Goal: Task Accomplishment & Management: Complete application form

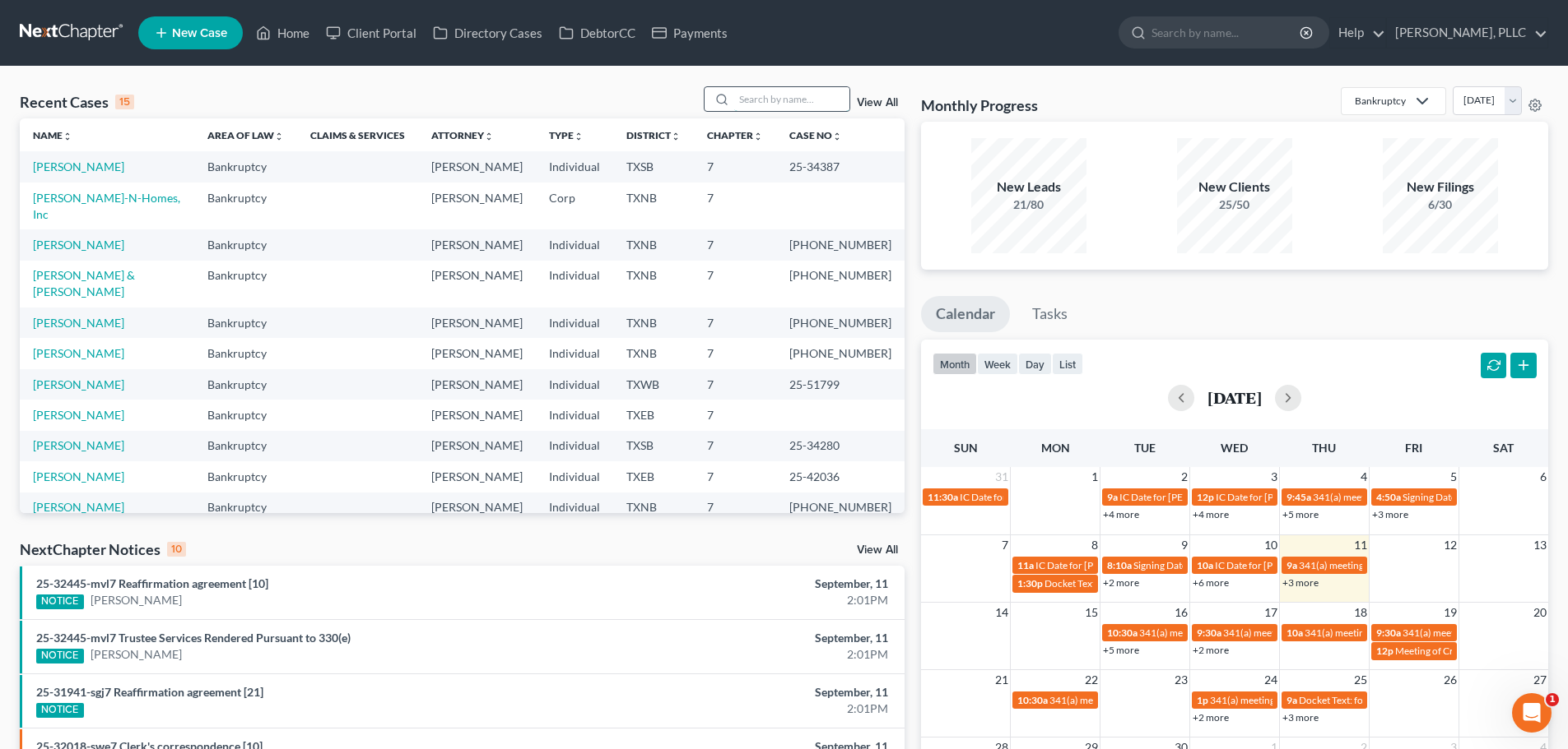
click at [775, 99] on input "search" at bounding box center [791, 99] width 115 height 24
click at [83, 166] on link "[PERSON_NAME]" at bounding box center [79, 166] width 91 height 14
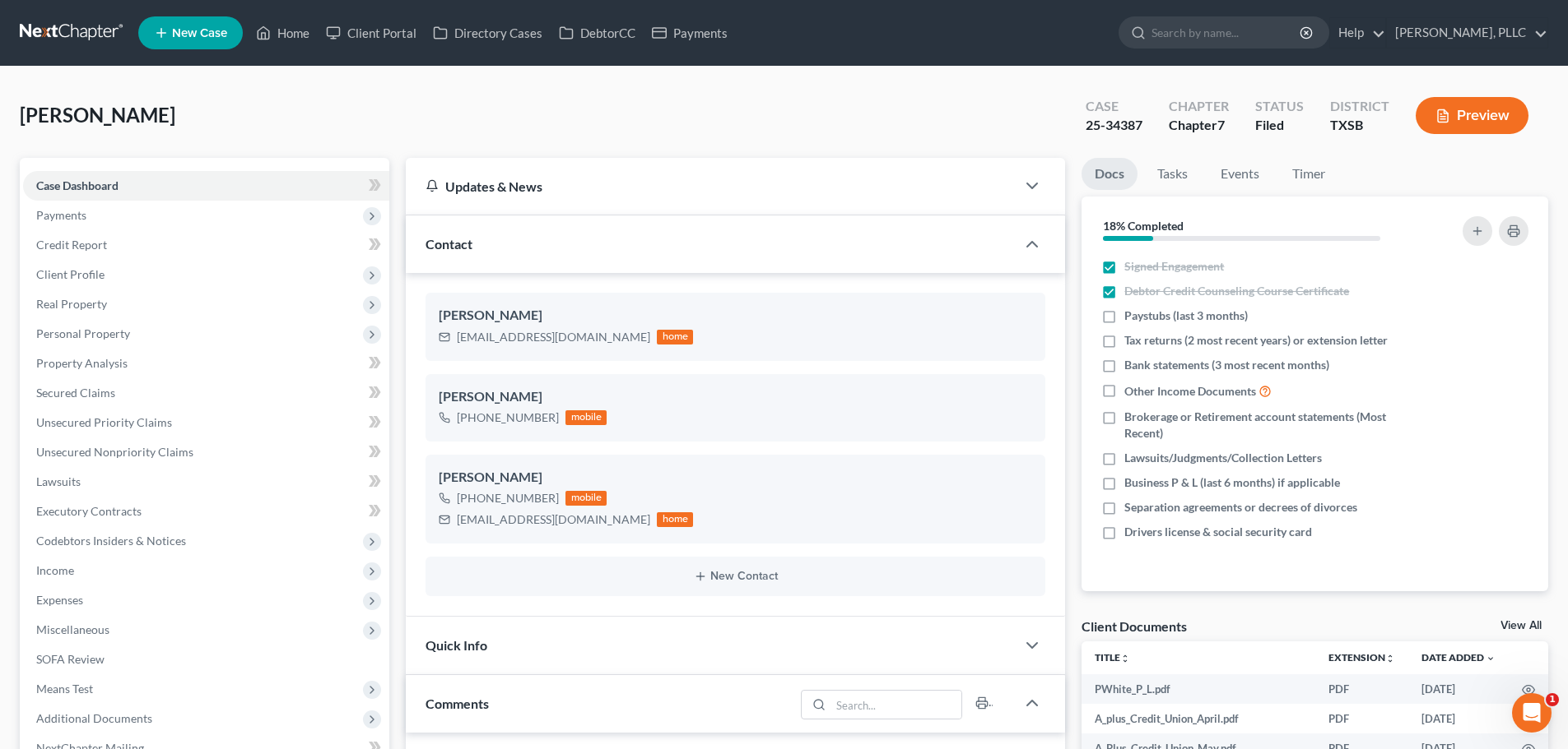
scroll to position [2948, 0]
click at [81, 572] on span "Income" at bounding box center [206, 571] width 366 height 30
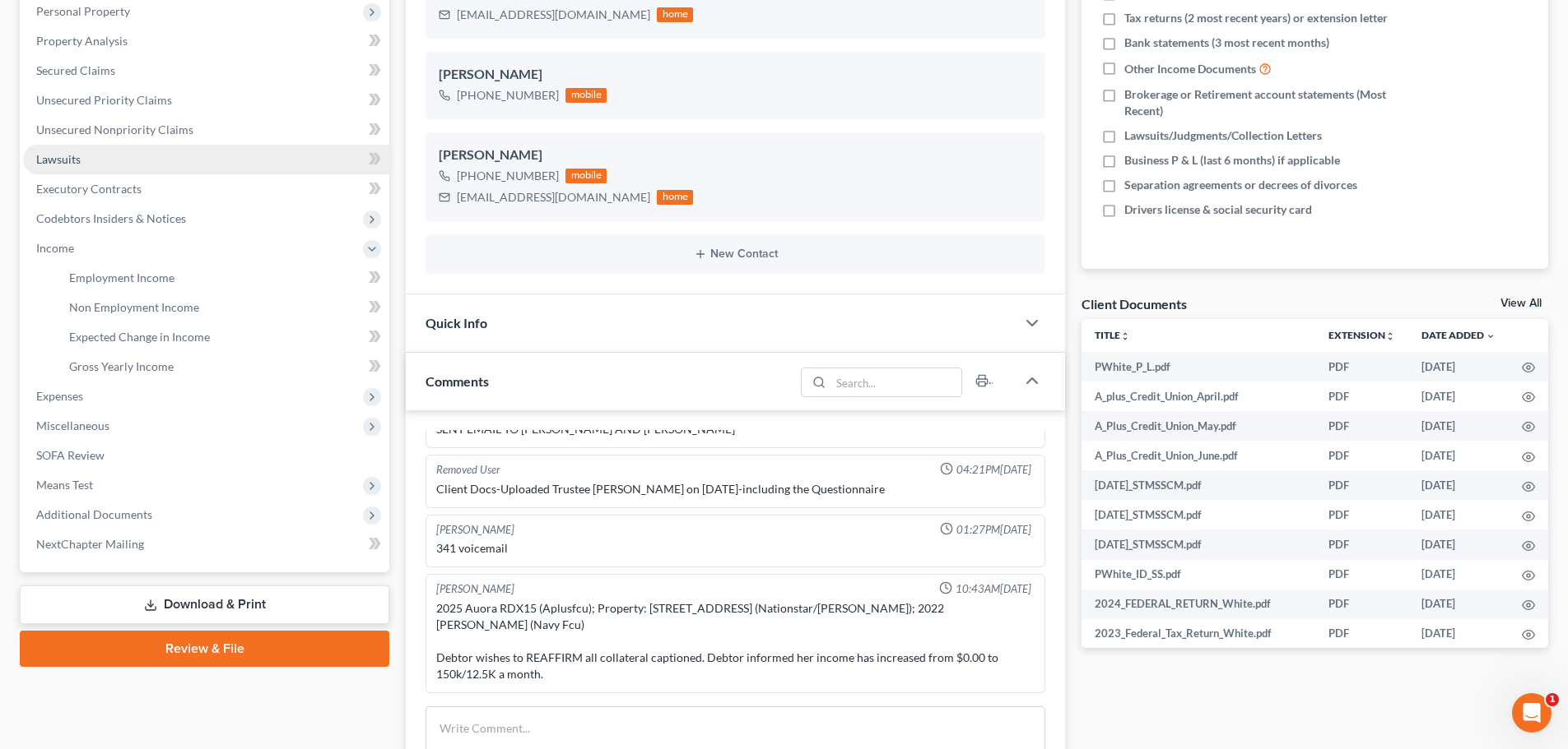
scroll to position [329, 0]
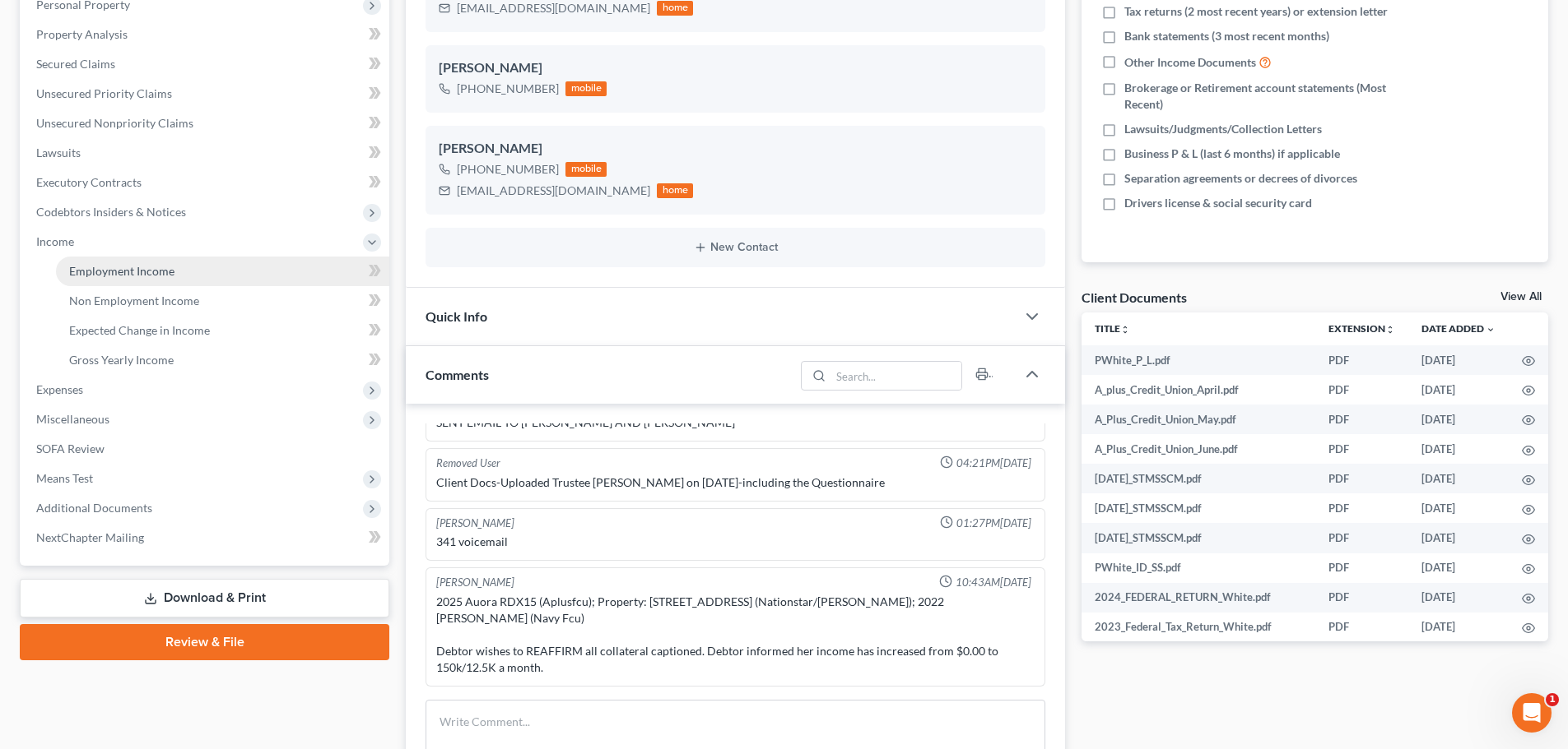
click at [105, 273] on span "Employment Income" at bounding box center [122, 271] width 105 height 14
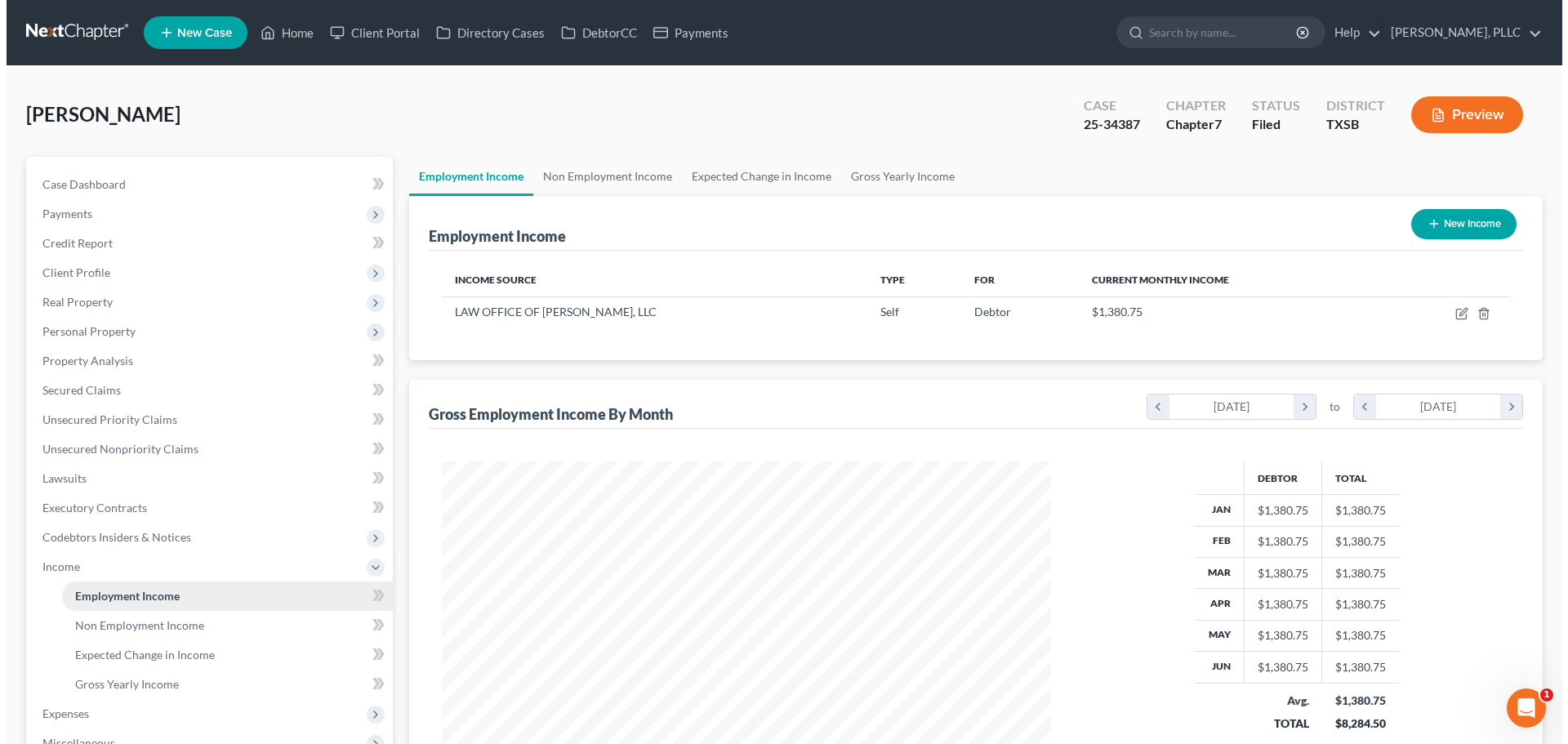
scroll to position [305, 642]
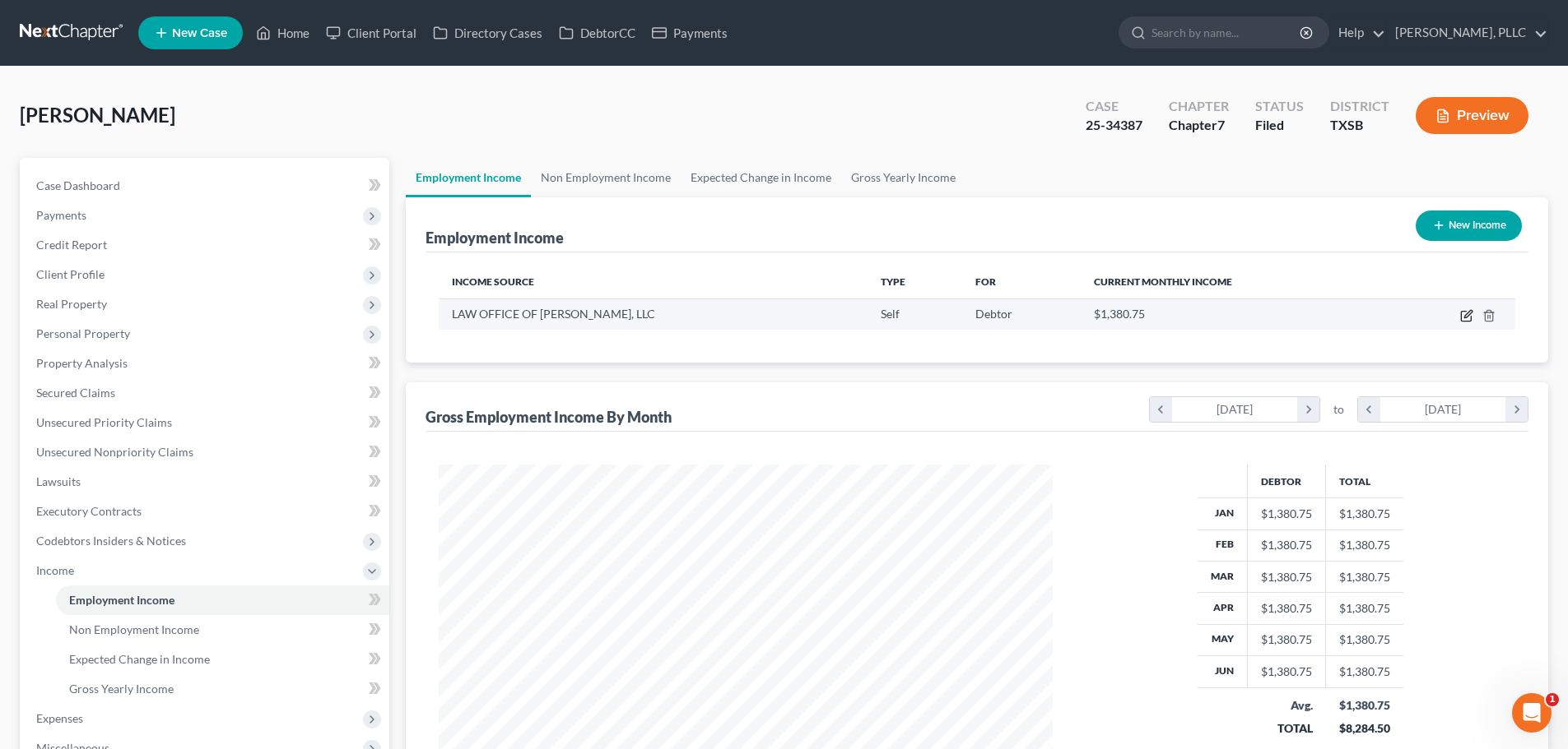
click at [1463, 314] on icon "button" at bounding box center [1466, 316] width 13 height 13
select select "1"
select select "45"
select select "0"
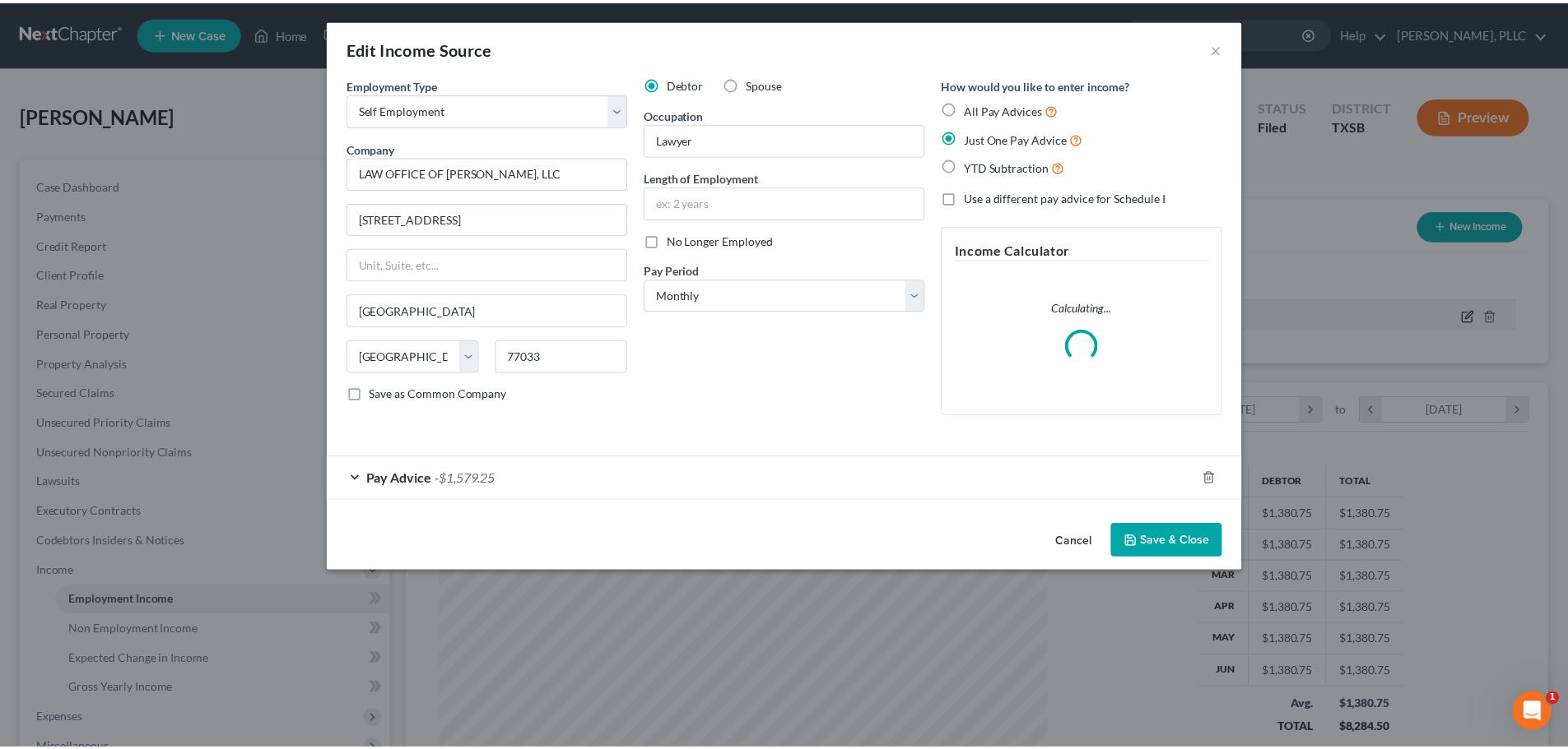
scroll to position [309, 652]
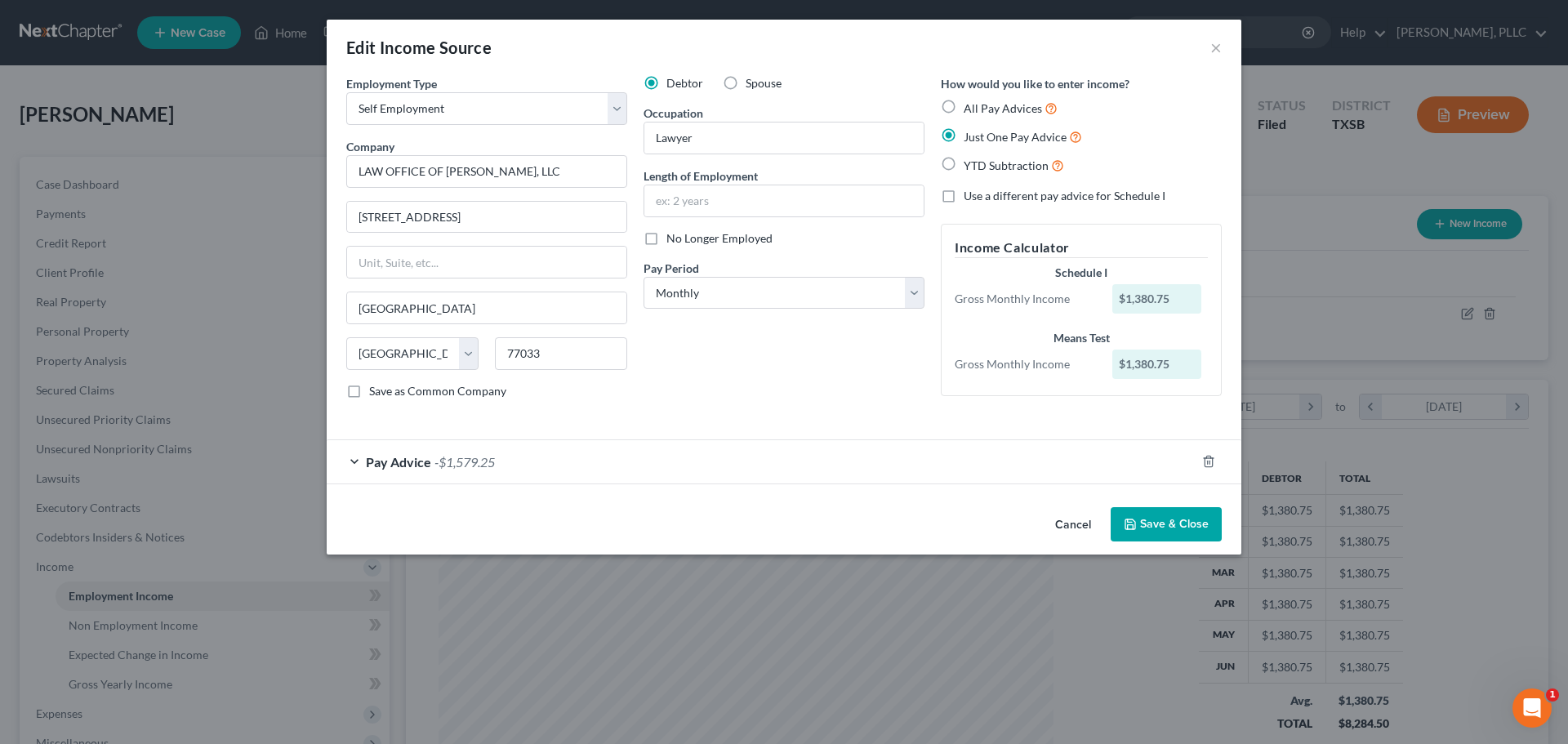
click at [353, 463] on div "Pay Advice -$1,579.25" at bounding box center [761, 461] width 869 height 43
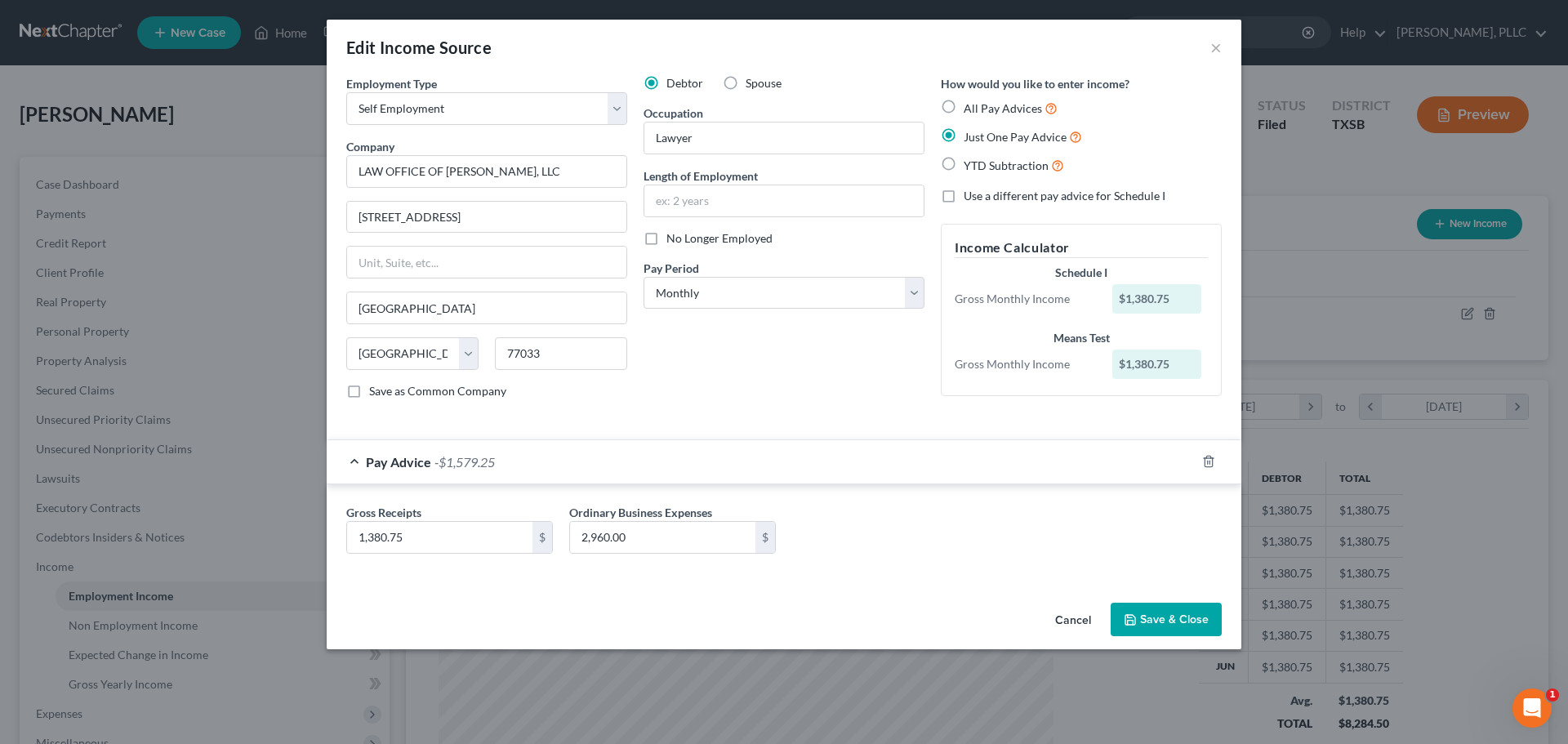
click at [1162, 623] on button "Save & Close" at bounding box center [1165, 619] width 111 height 34
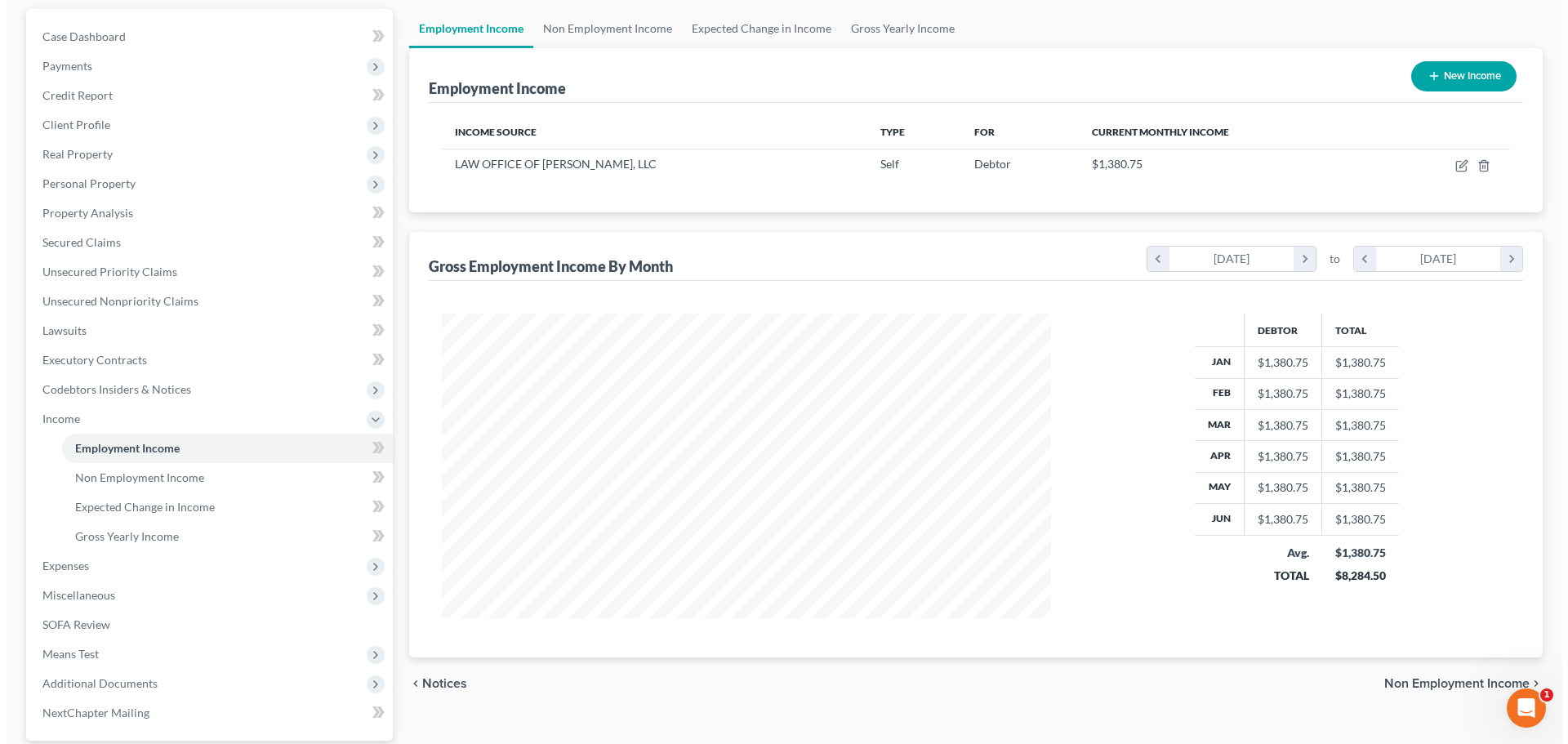
scroll to position [0, 0]
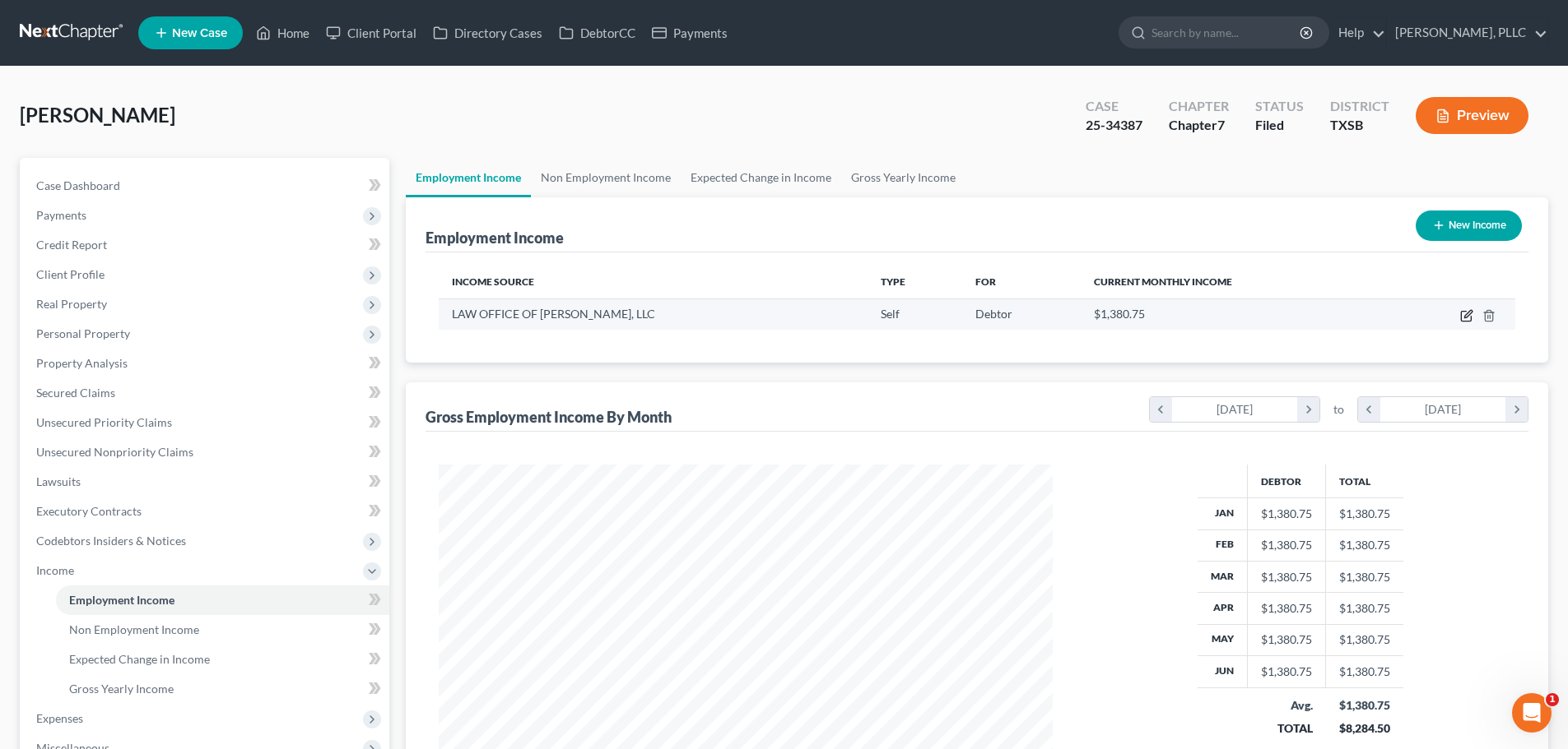
click at [1462, 312] on icon "button" at bounding box center [1465, 317] width 10 height 10
select select "1"
select select "45"
select select "0"
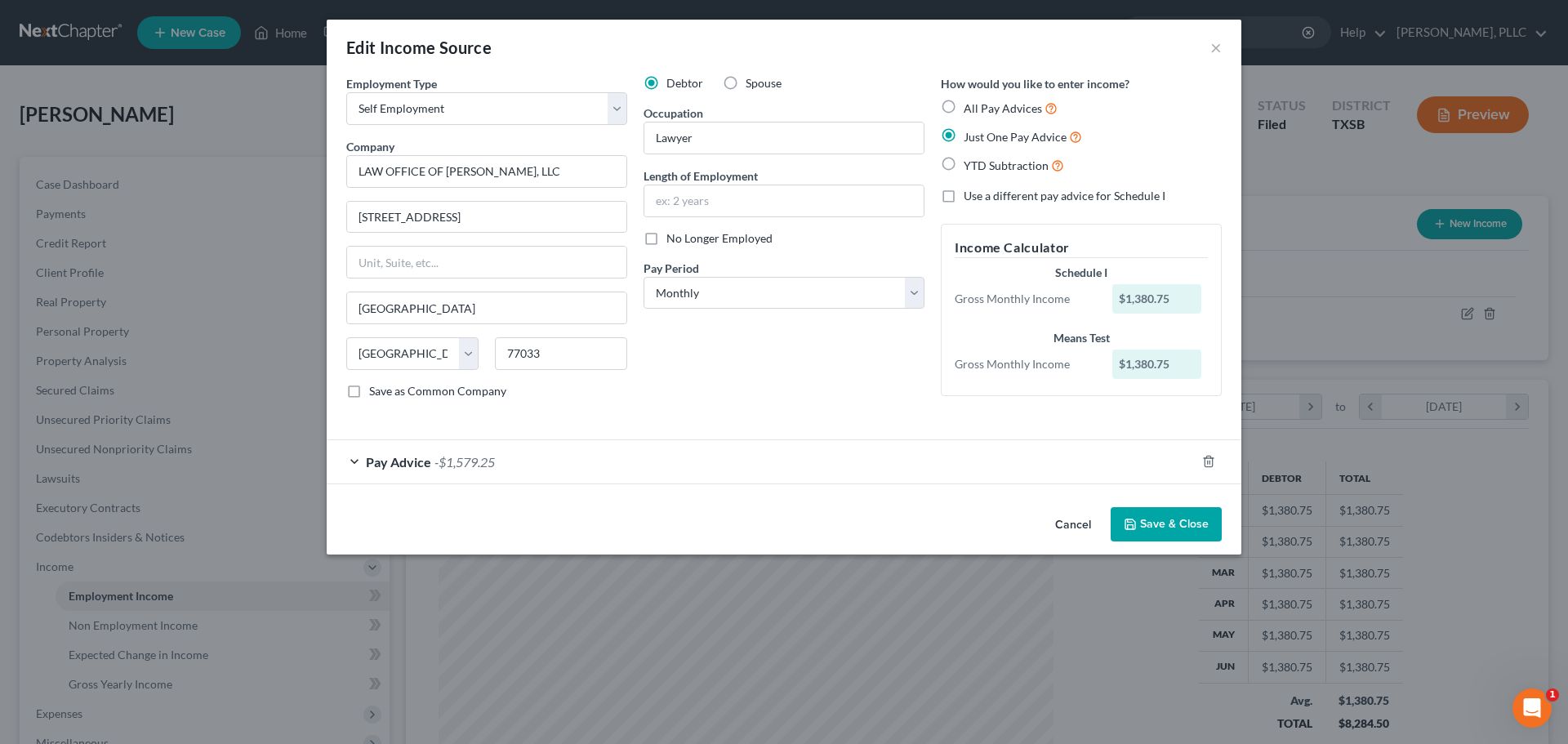
click at [349, 456] on div "Pay Advice -$1,579.25" at bounding box center [761, 461] width 869 height 43
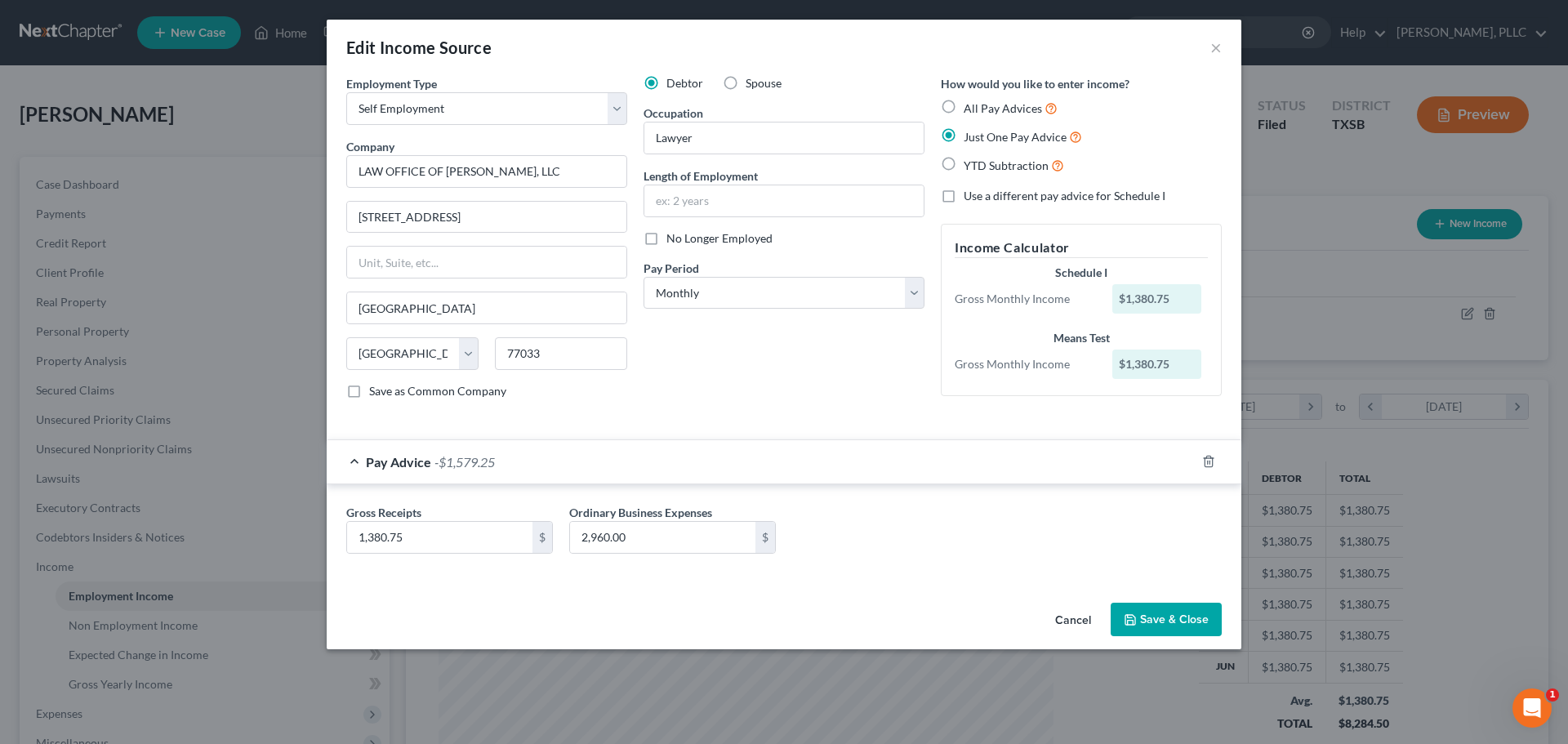
click at [1077, 616] on button "Cancel" at bounding box center [1073, 621] width 62 height 33
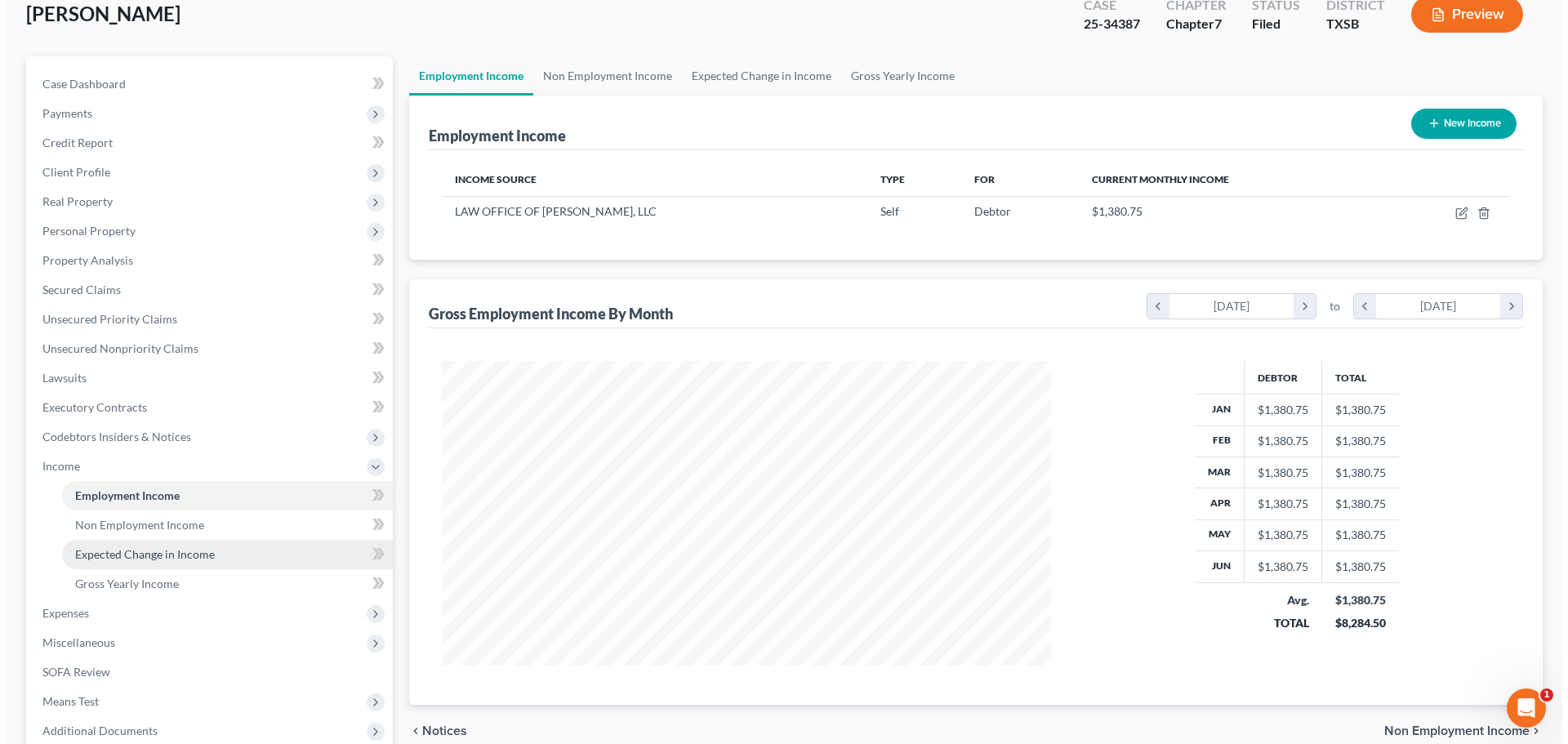
scroll to position [56, 0]
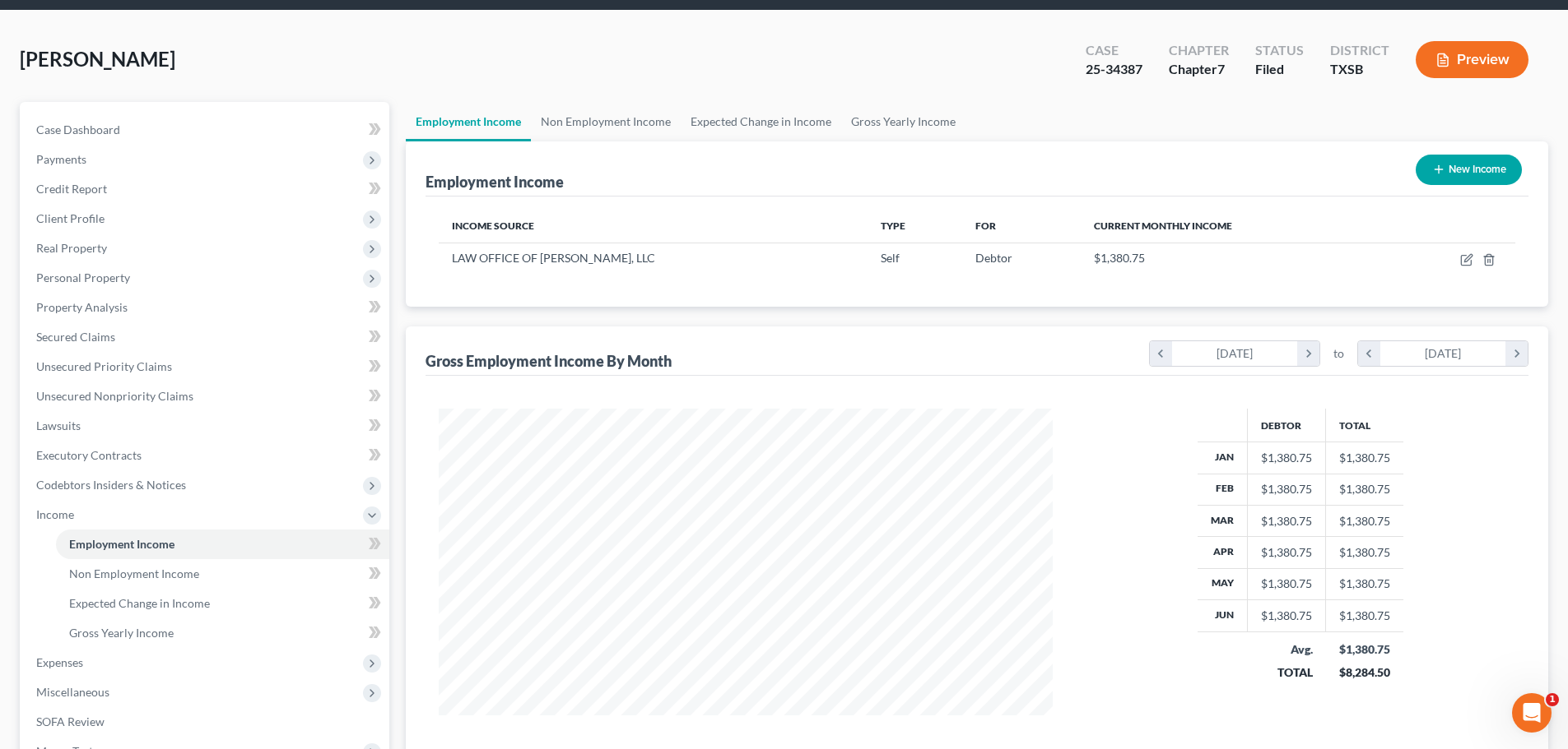
click at [1483, 51] on button "Preview" at bounding box center [1472, 60] width 113 height 37
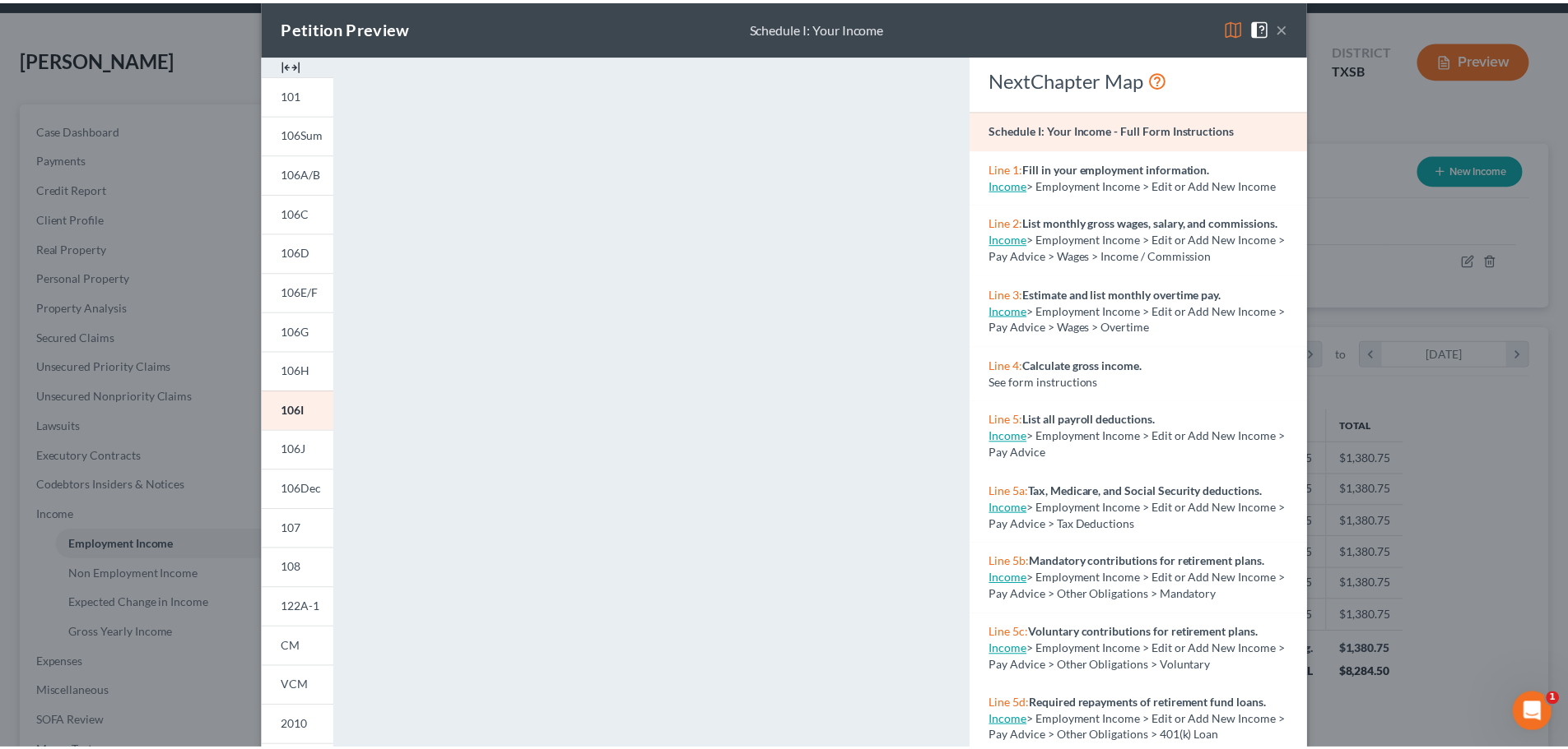
scroll to position [0, 0]
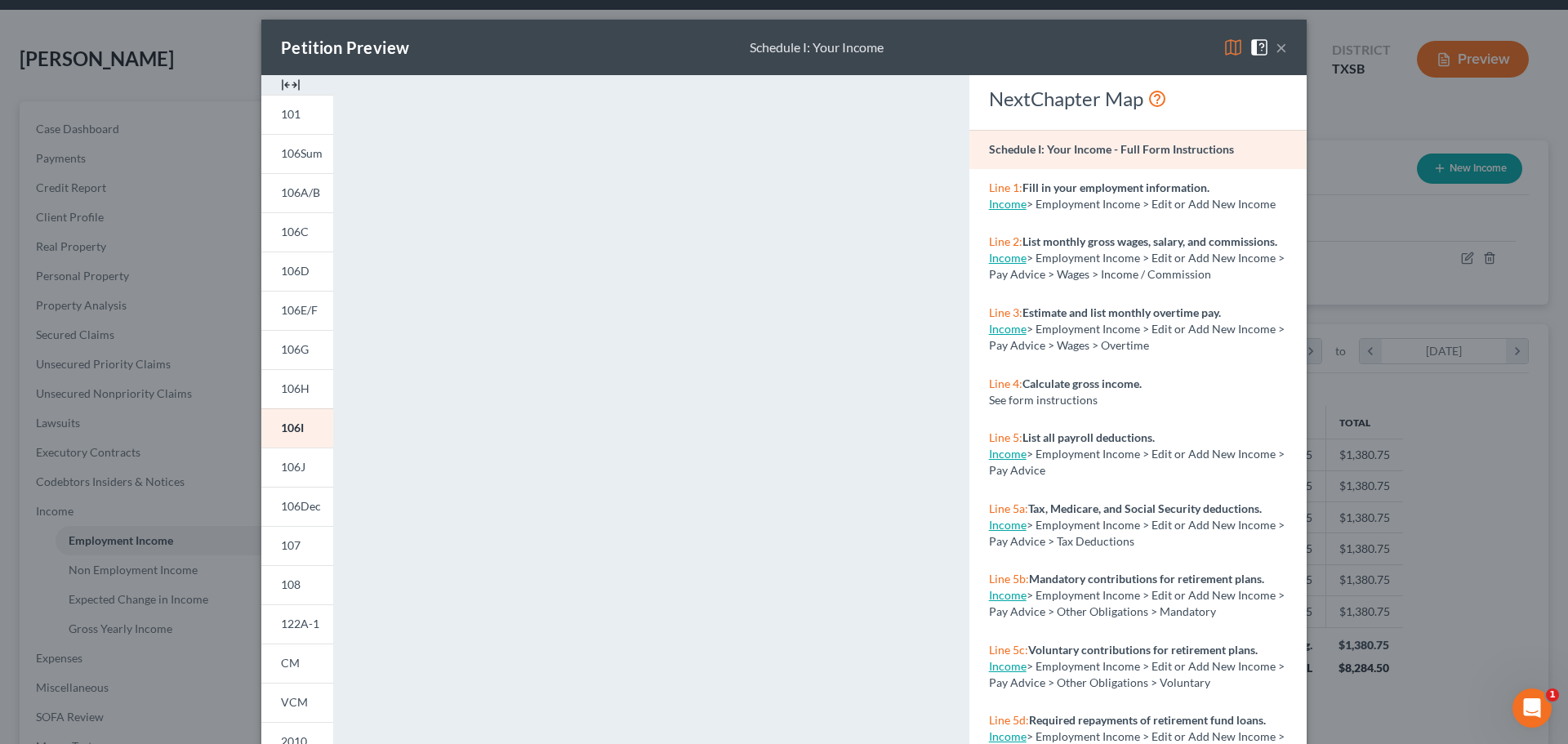
click at [1275, 47] on button "×" at bounding box center [1281, 47] width 11 height 19
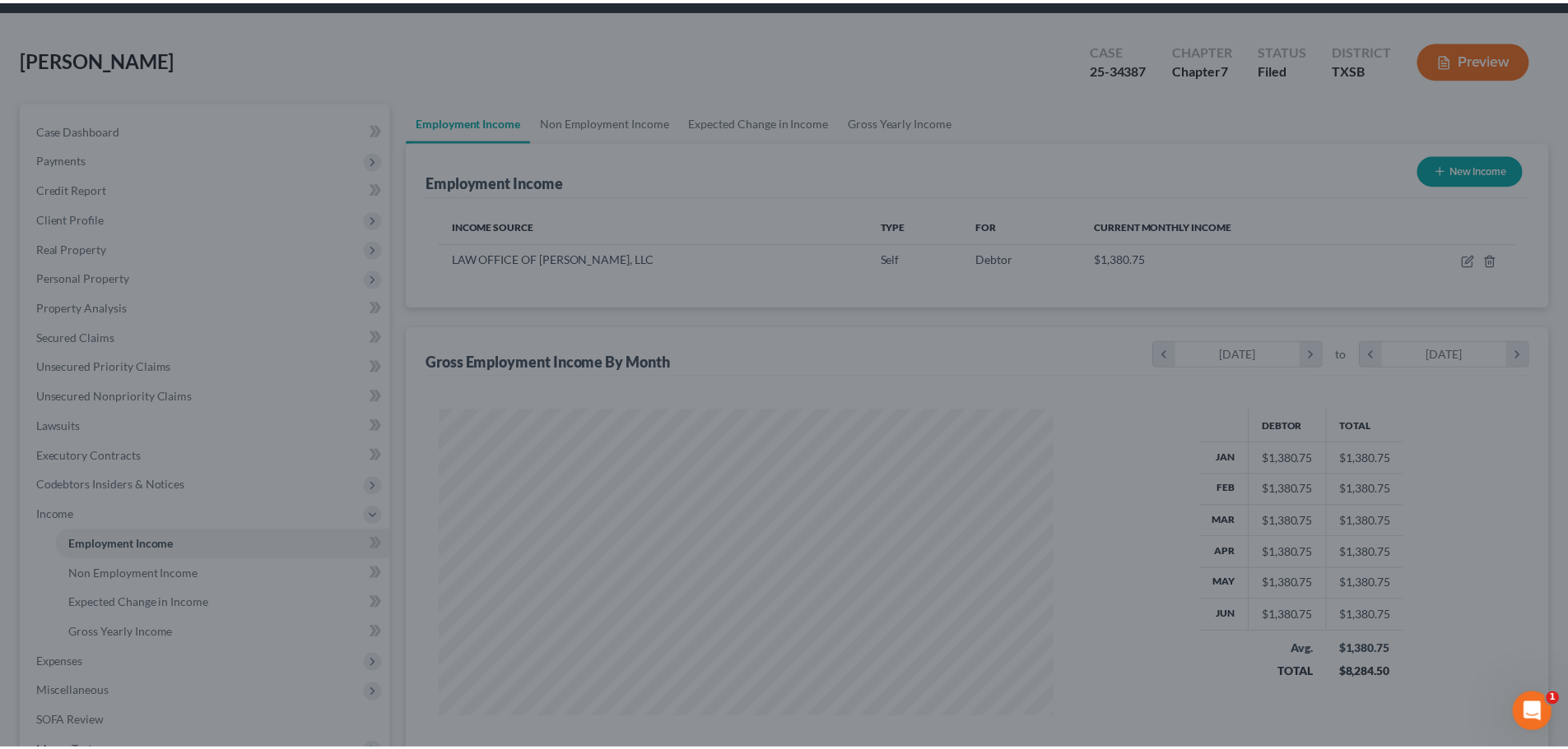
scroll to position [822231, 822276]
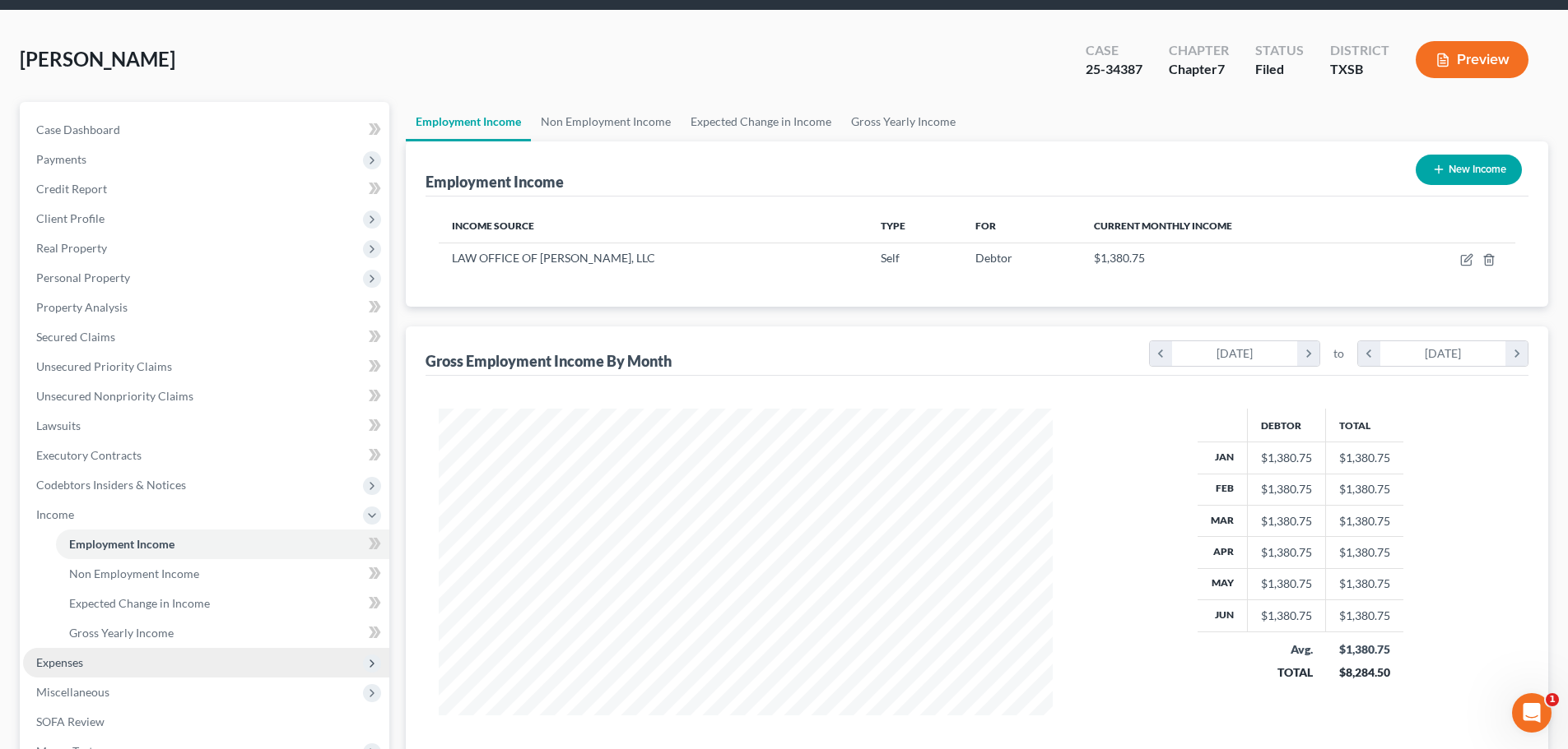
click at [94, 666] on span "Expenses" at bounding box center [206, 663] width 366 height 30
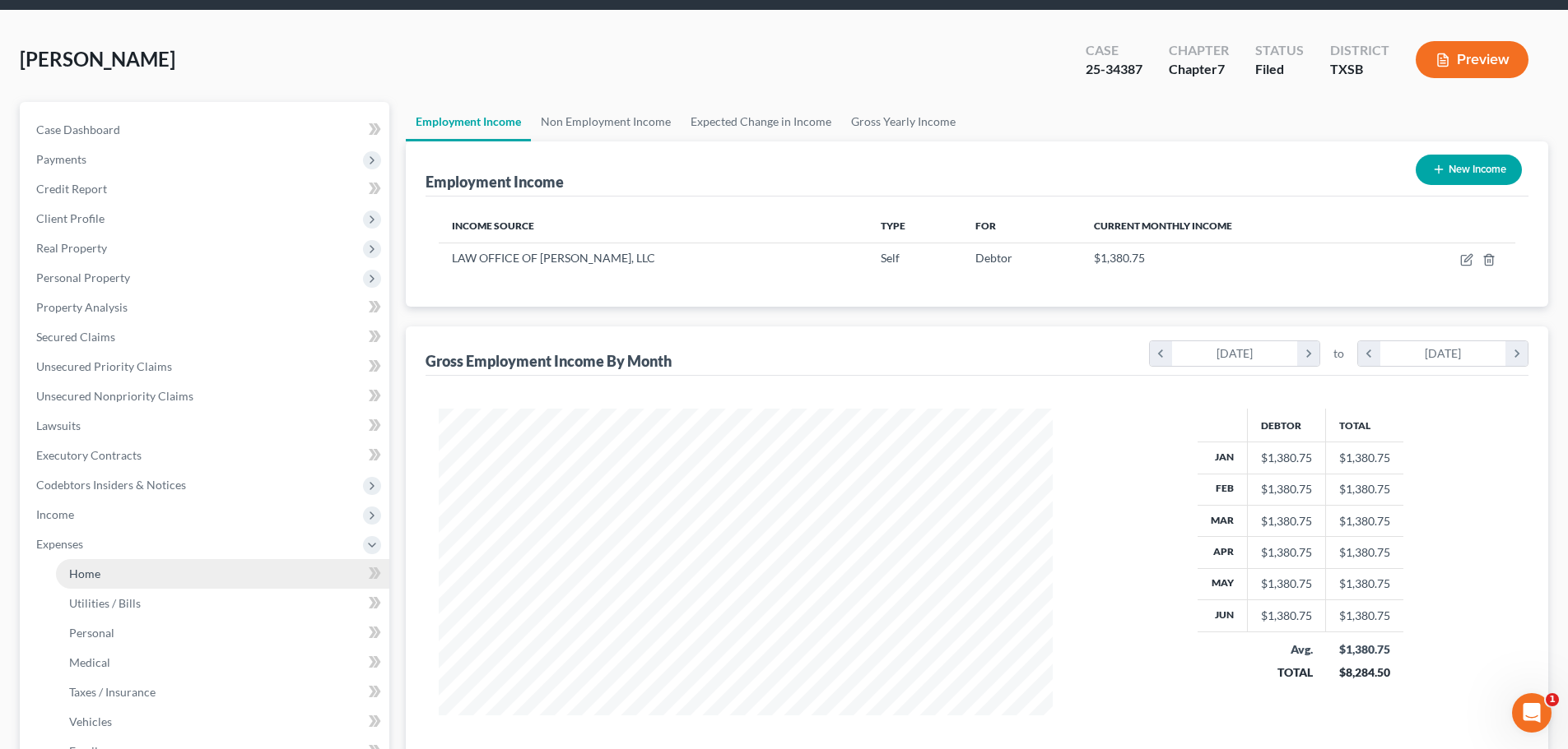
click at [104, 573] on link "Home" at bounding box center [223, 574] width 334 height 30
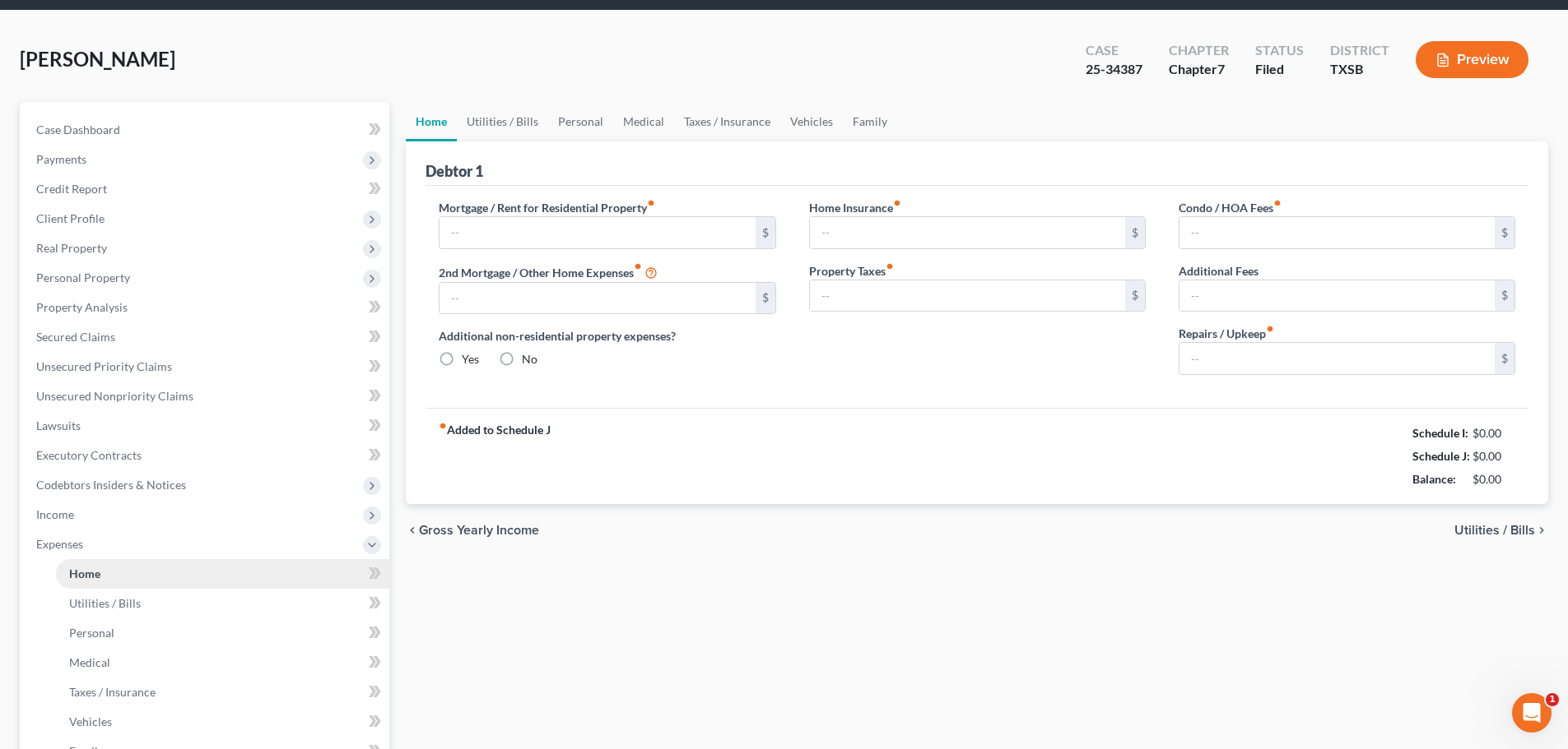
type input "1,566.00"
type input "0.00"
radio input "true"
type input "0.00"
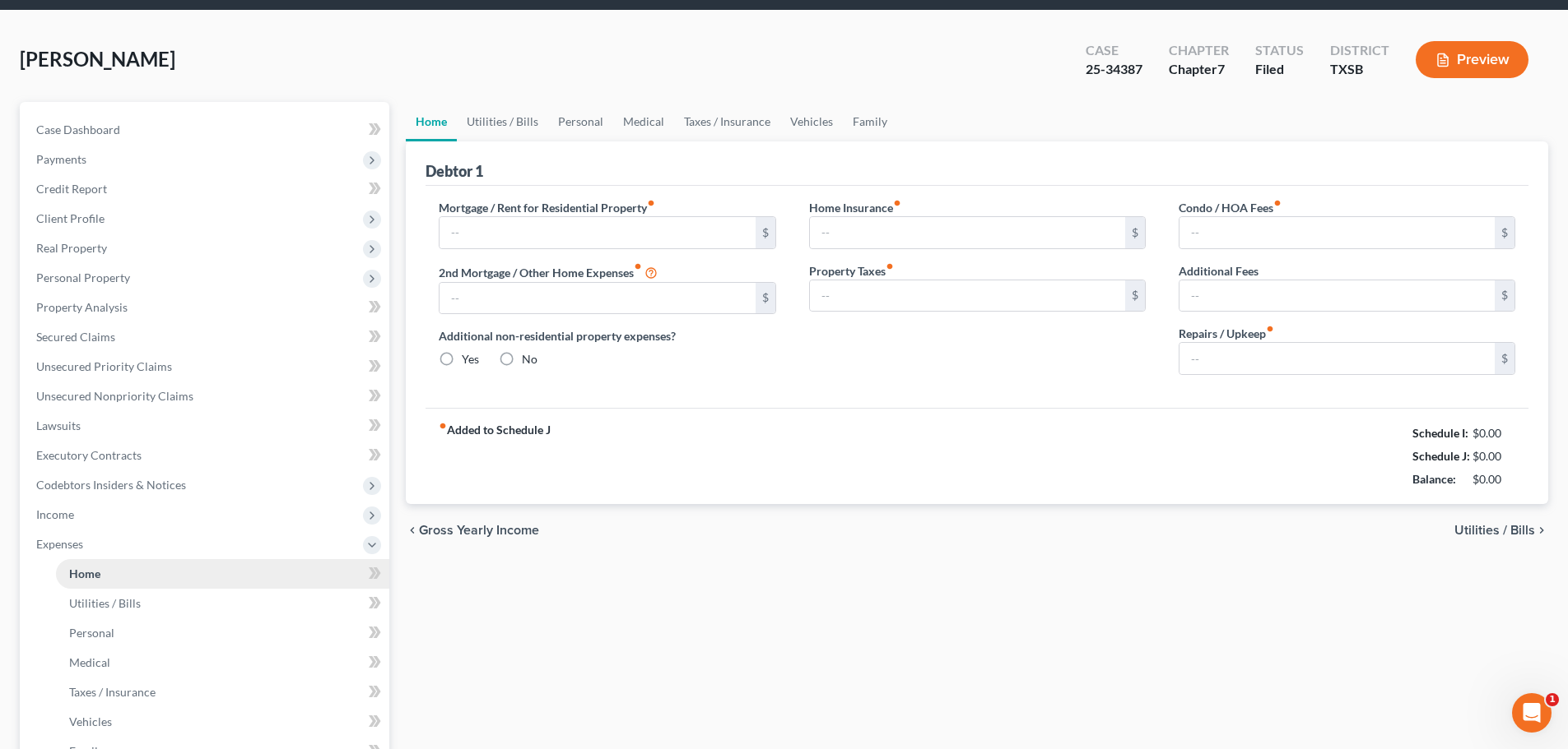
type input "0.00"
type input "300.00"
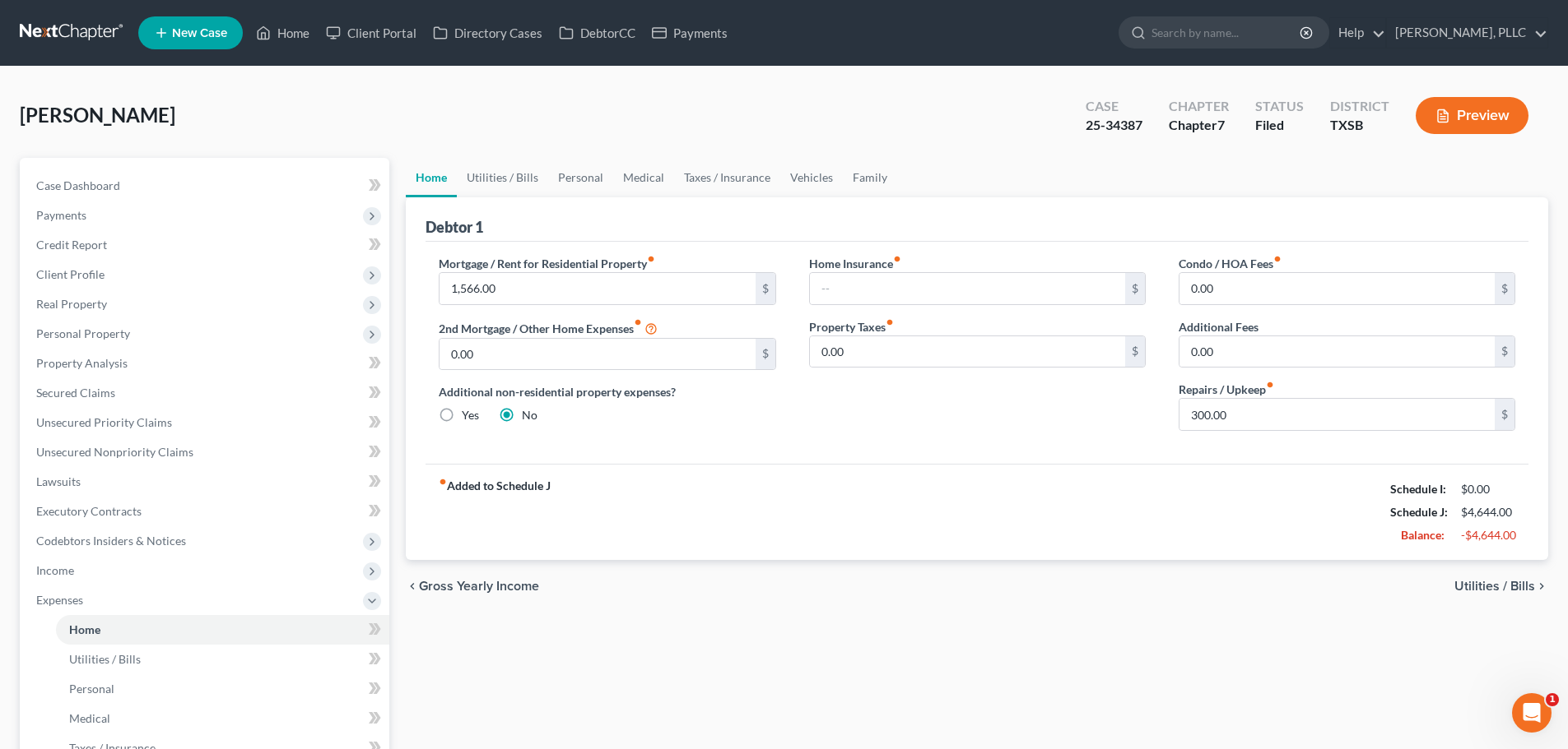
click at [1477, 118] on button "Preview" at bounding box center [1472, 115] width 113 height 37
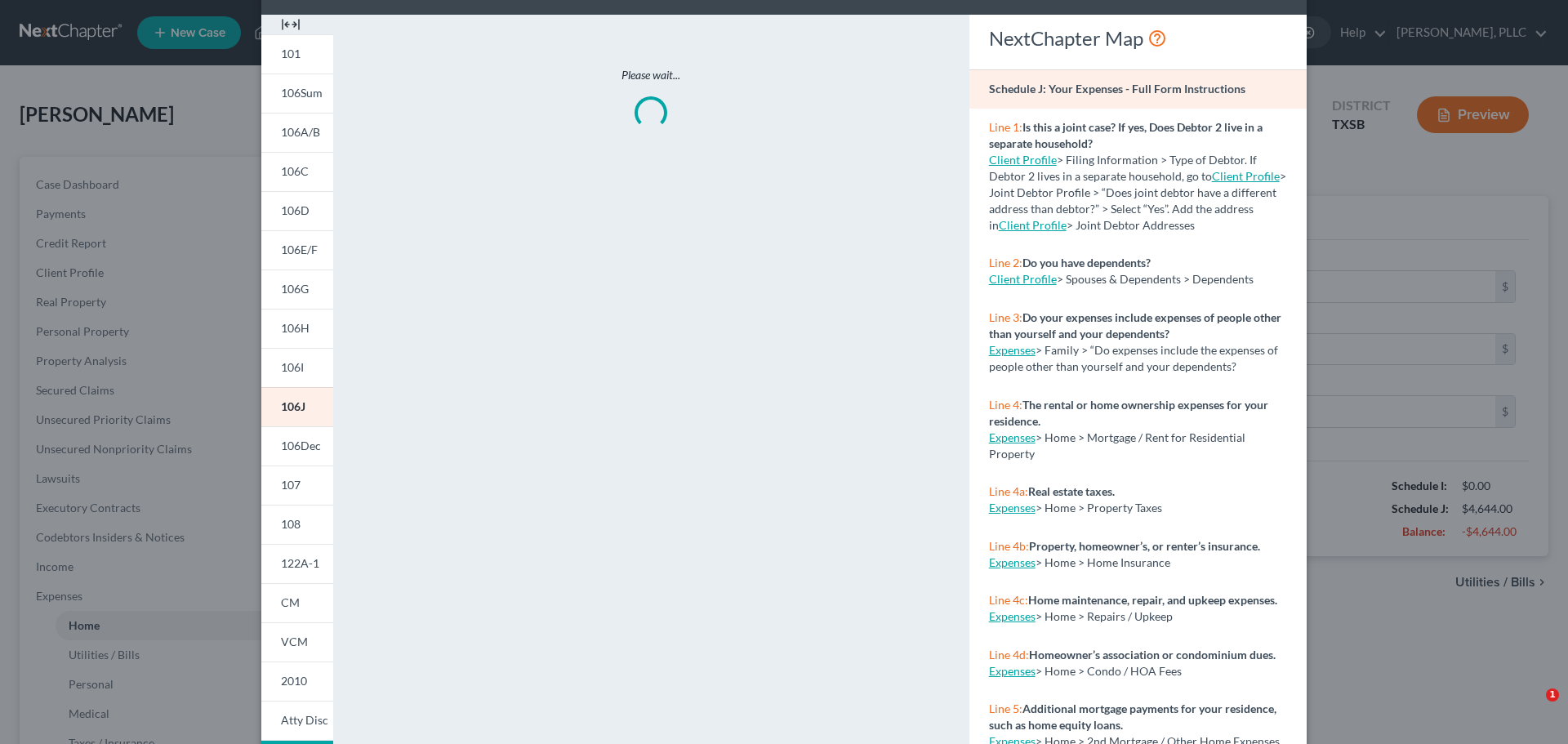
scroll to position [161, 0]
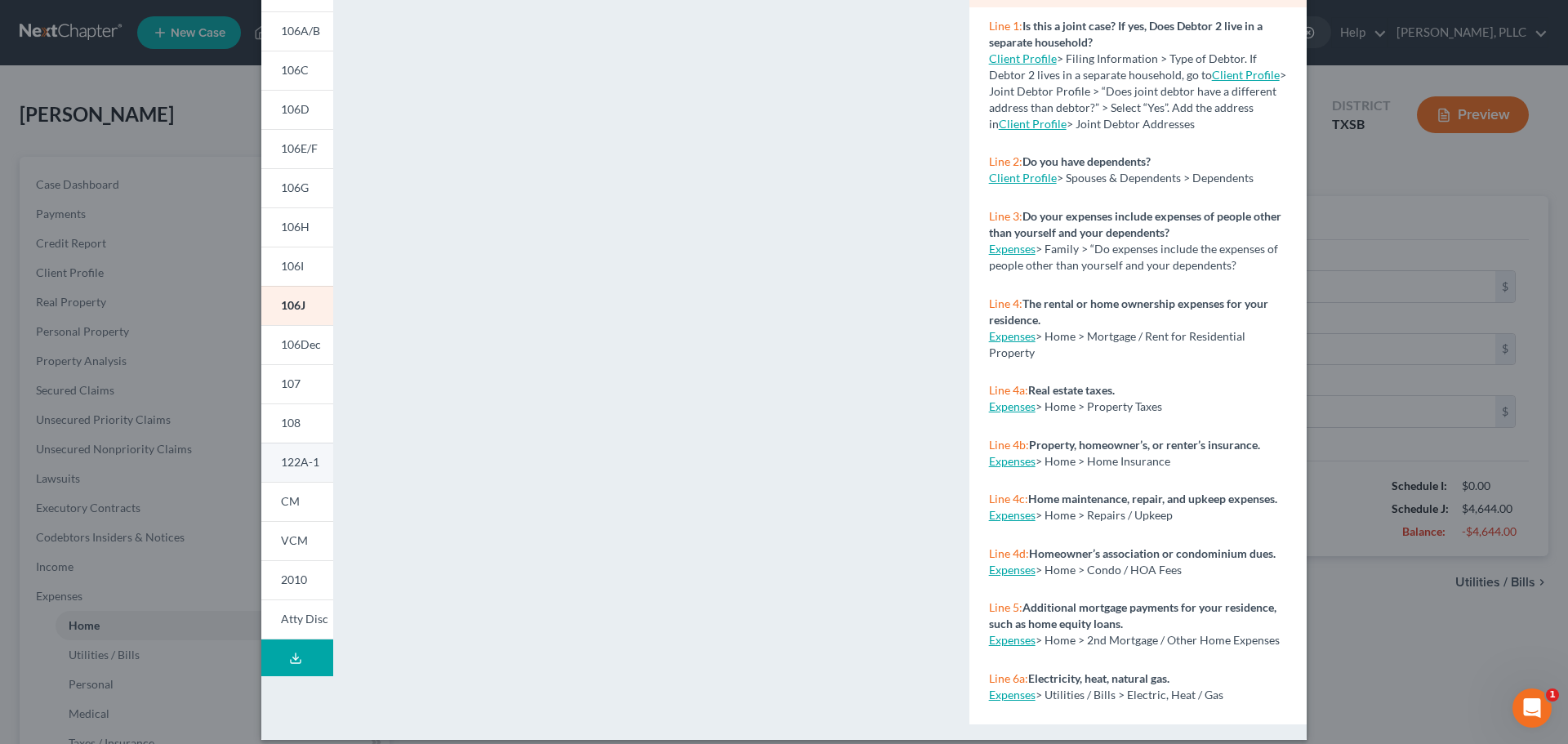
click at [301, 465] on span "122A-1" at bounding box center [300, 461] width 39 height 14
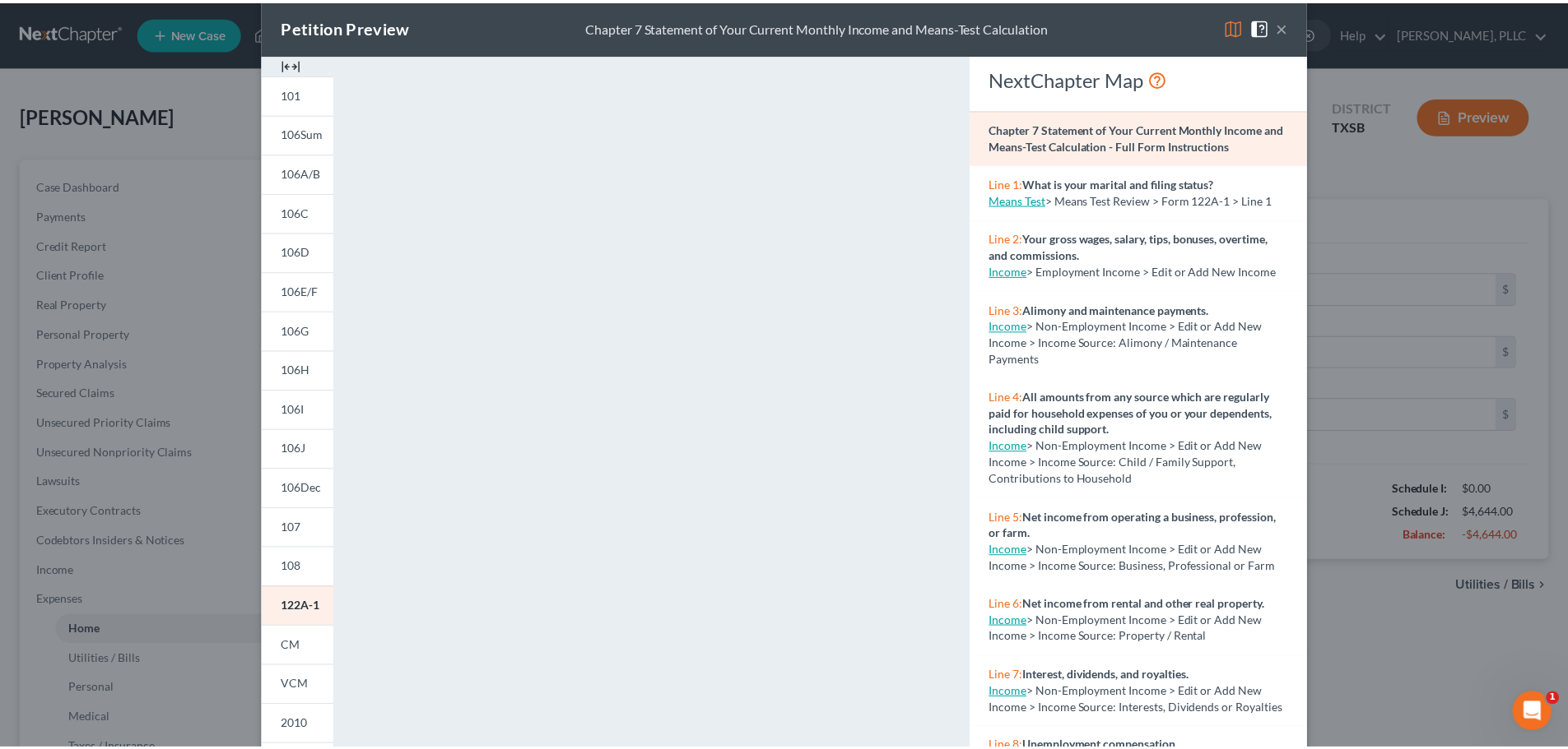
scroll to position [0, 0]
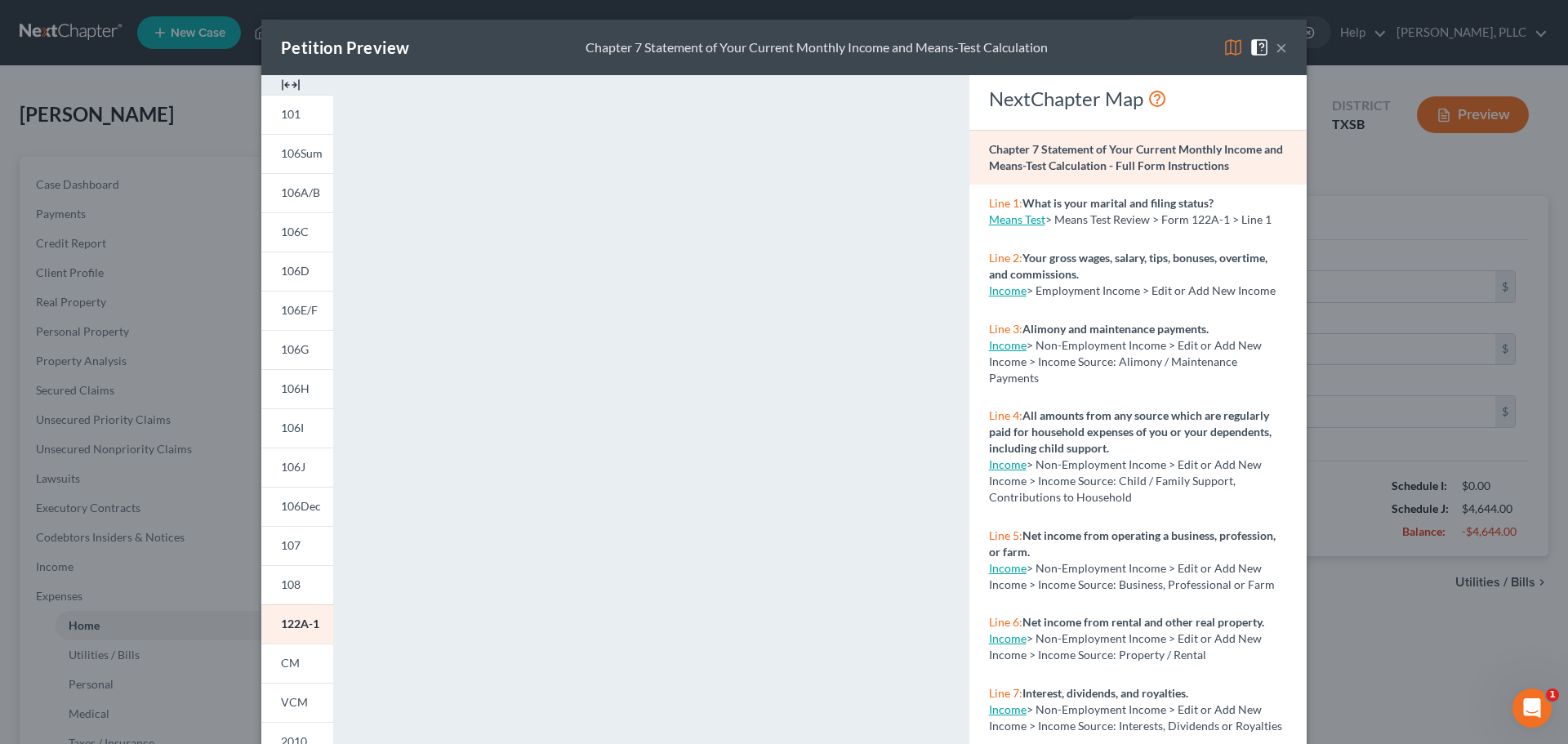
drag, startPoint x: 1279, startPoint y: 50, endPoint x: 1273, endPoint y: 43, distance: 9.2
click at [1280, 44] on button "×" at bounding box center [1281, 47] width 11 height 19
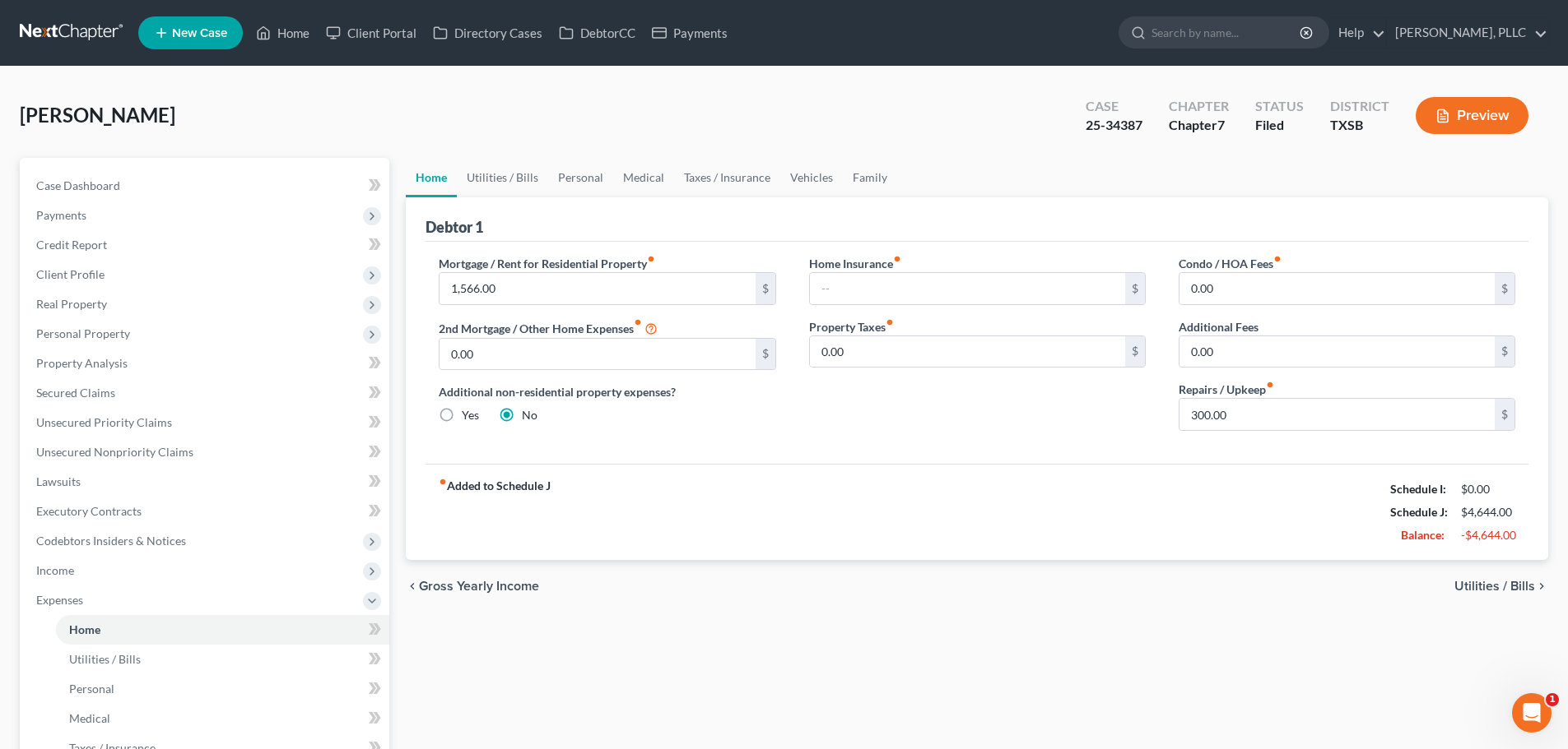
click at [404, 131] on div "[PERSON_NAME] Upgraded Case 25-34387 Chapter Chapter 7 Status [GEOGRAPHIC_DATA]…" at bounding box center [784, 122] width 1528 height 71
click at [293, 36] on link "Home" at bounding box center [283, 33] width 70 height 30
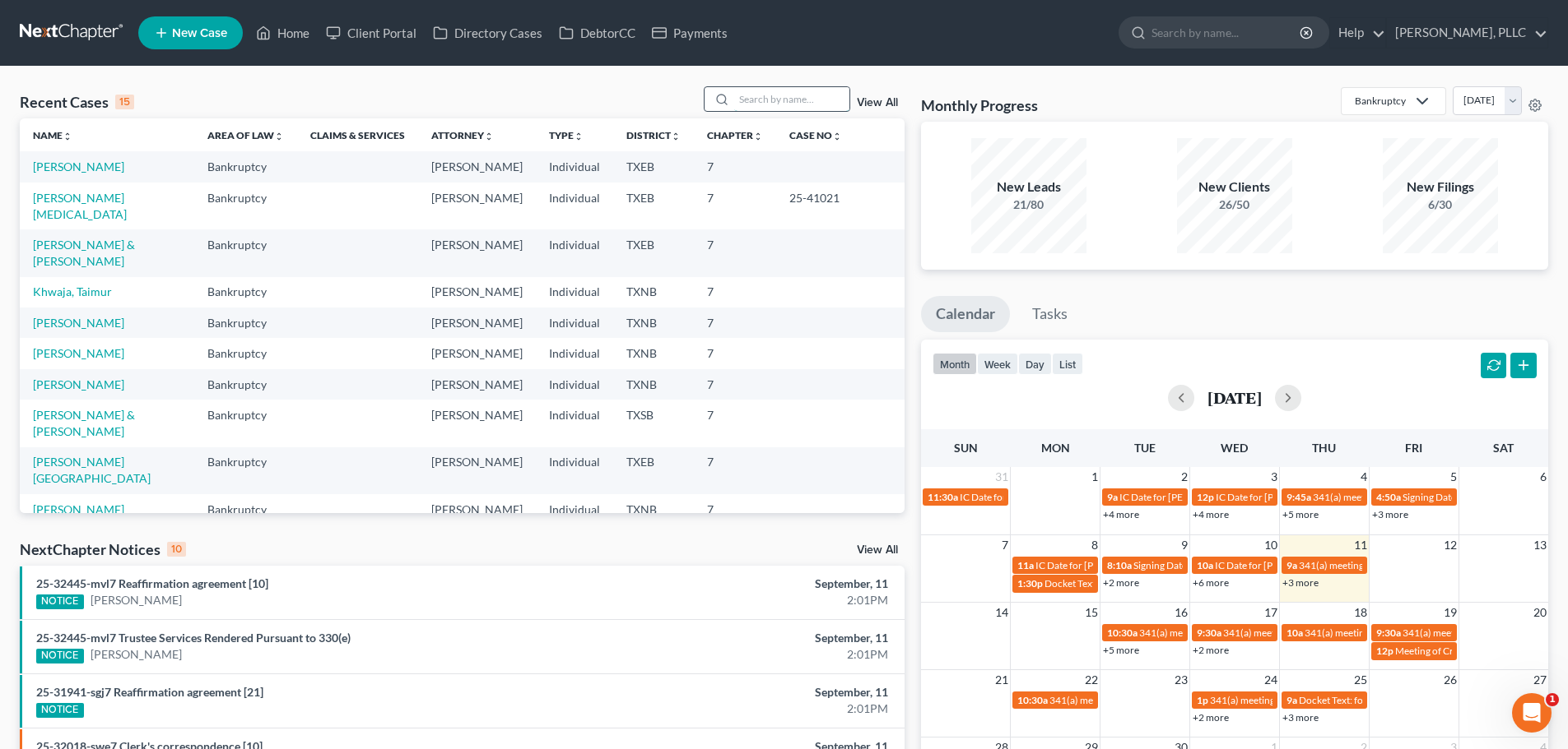
click at [771, 102] on input "search" at bounding box center [791, 99] width 115 height 24
click at [796, 100] on input "search" at bounding box center [791, 99] width 115 height 24
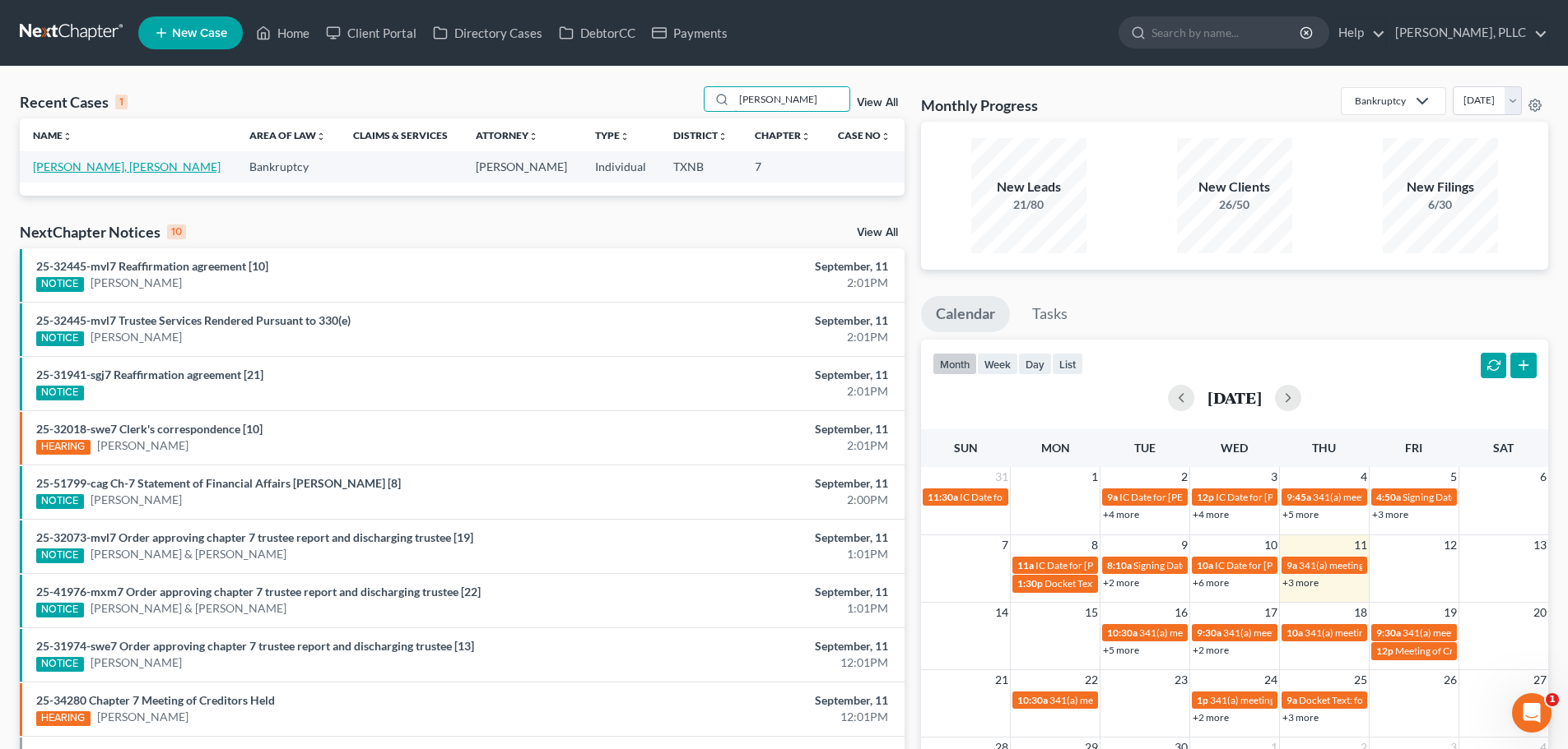
type input "[PERSON_NAME]"
click at [91, 169] on link "[PERSON_NAME], [PERSON_NAME]" at bounding box center [127, 166] width 188 height 14
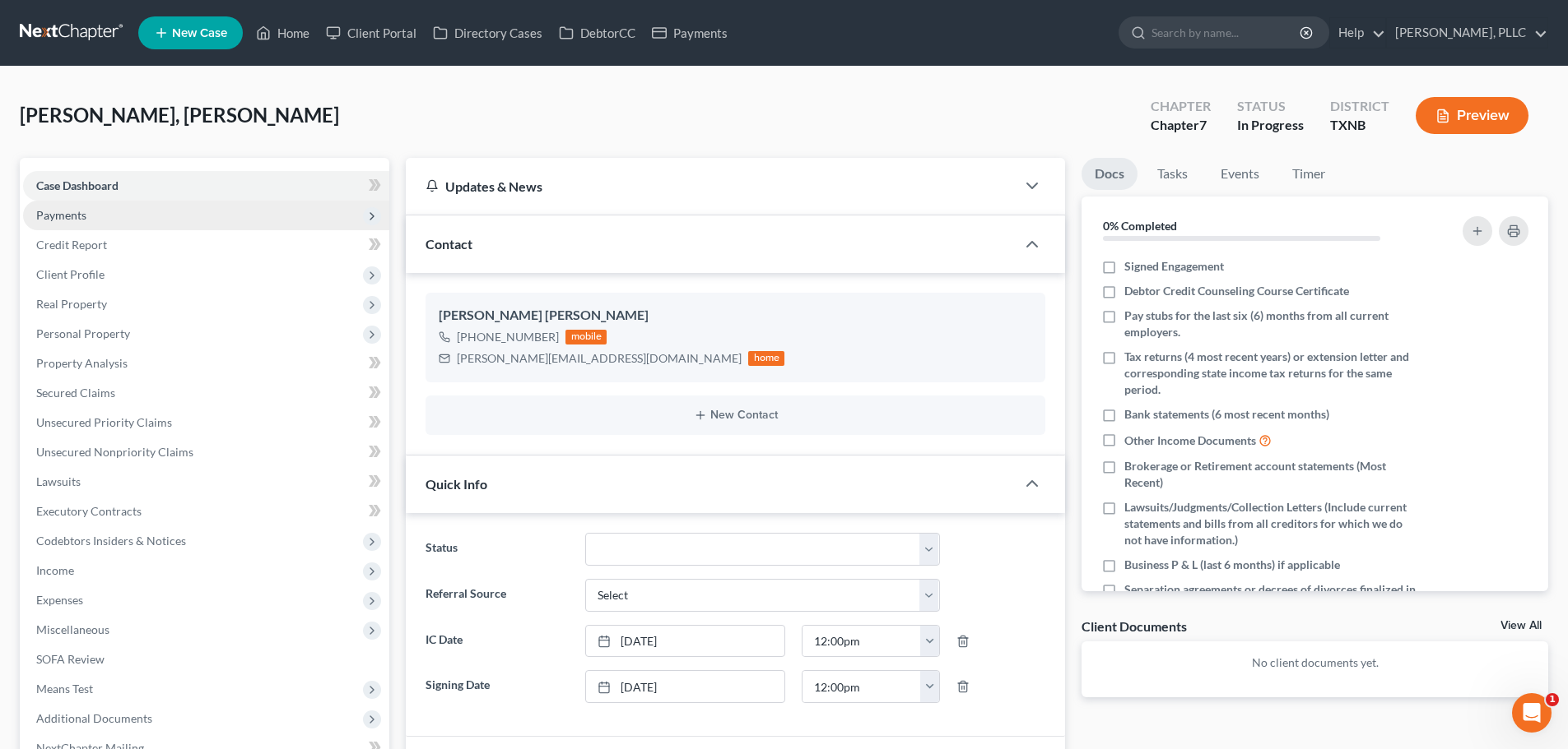
click at [80, 217] on span "Payments" at bounding box center [61, 214] width 50 height 14
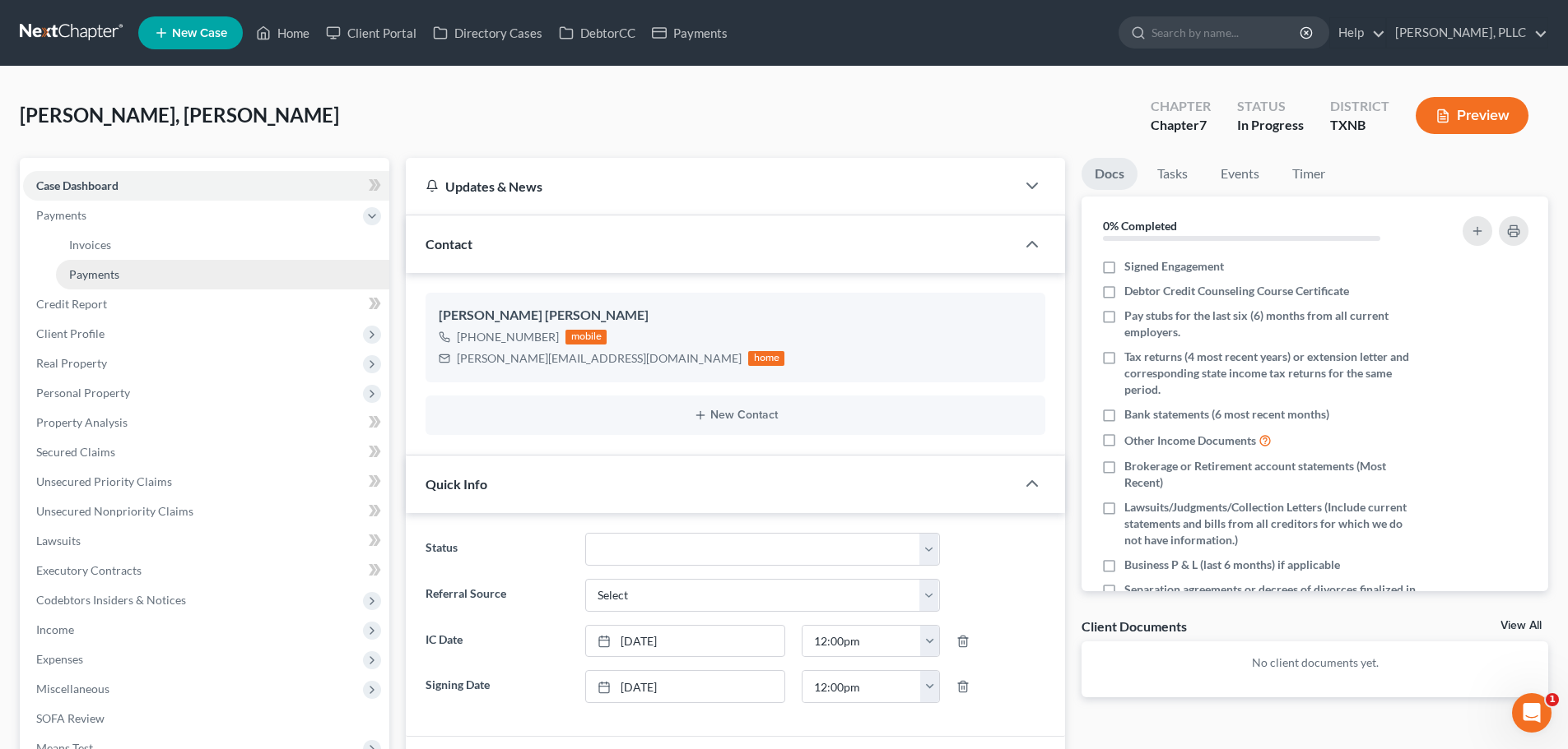
click at [94, 273] on span "Payments" at bounding box center [94, 273] width 50 height 14
